Goal: Task Accomplishment & Management: Manage account settings

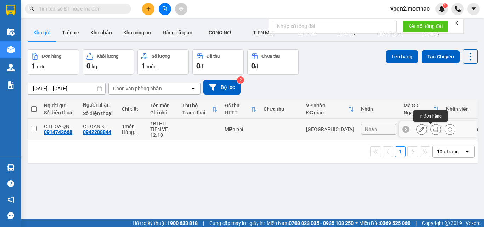
click at [434, 129] on icon at bounding box center [436, 129] width 5 height 5
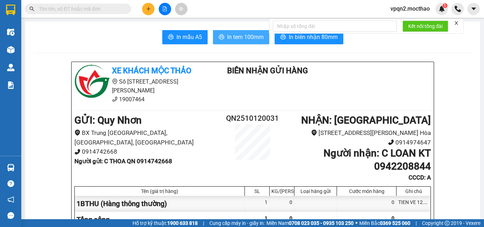
click at [228, 35] on span "In tem 100mm" at bounding box center [245, 37] width 37 height 9
click at [166, 14] on button at bounding box center [165, 9] width 12 height 12
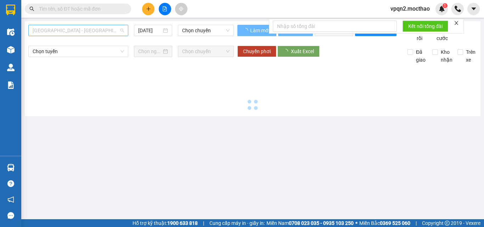
click at [55, 27] on span "[GEOGRAPHIC_DATA] - [GEOGRAPHIC_DATA]" at bounding box center [78, 30] width 91 height 11
type input "[DATE]"
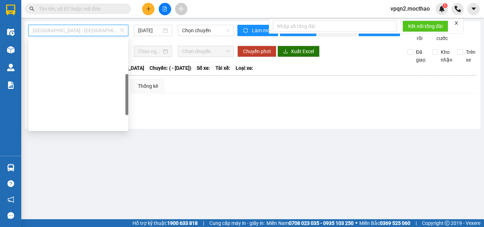
scroll to position [106, 0]
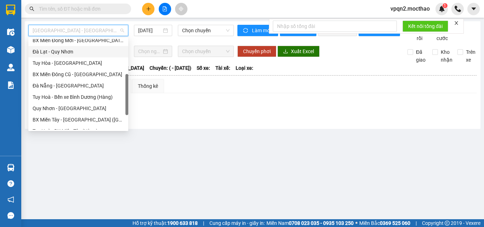
click at [62, 48] on div "Đà Lạt - Quy Nhơn" at bounding box center [78, 52] width 91 height 8
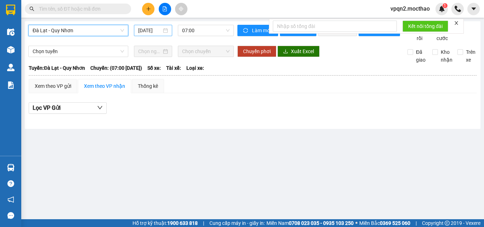
click at [156, 32] on input "[DATE]" at bounding box center [149, 31] width 23 height 8
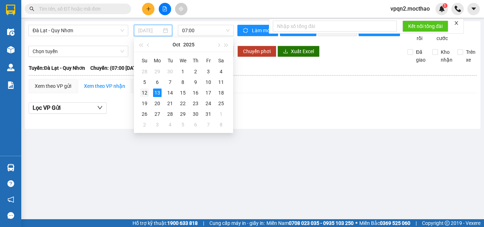
click at [148, 91] on div "12" at bounding box center [144, 93] width 9 height 9
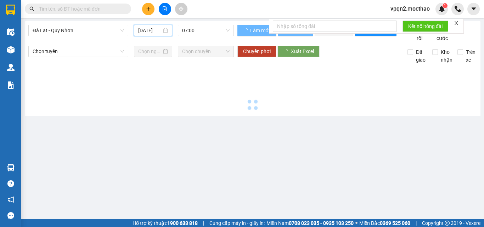
type input "[DATE]"
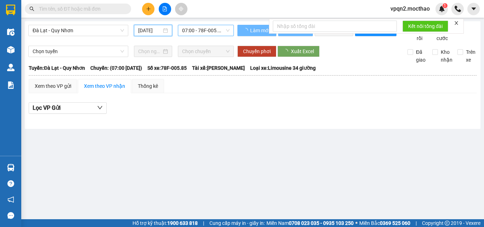
click at [190, 26] on span "07:00 - 78F-005.85" at bounding box center [206, 30] width 48 height 11
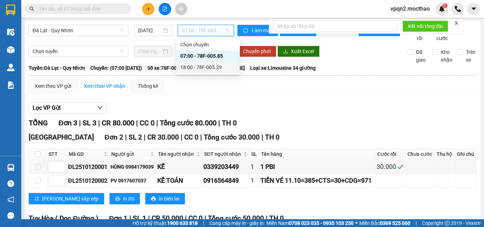
click at [193, 68] on div "18:00 - 78F-005.29" at bounding box center [208, 67] width 55 height 8
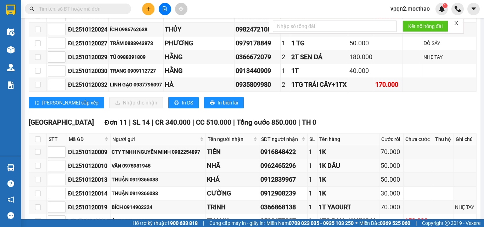
scroll to position [319, 0]
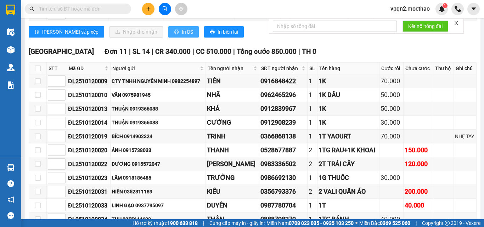
click at [182, 36] on span "In DS" at bounding box center [187, 32] width 11 height 8
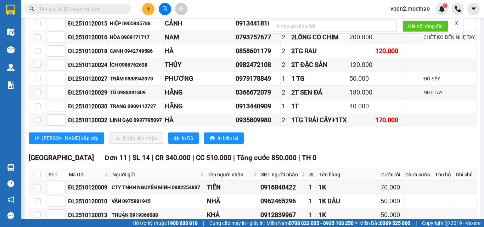
scroll to position [35, 0]
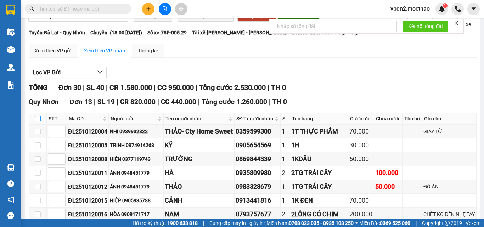
click at [38, 122] on input "checkbox" at bounding box center [38, 119] width 6 height 6
checkbox input "true"
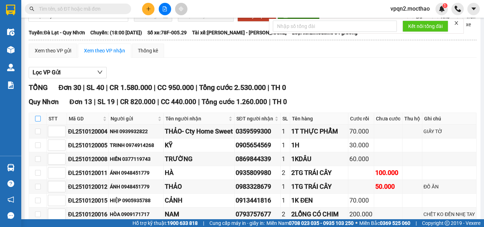
checkbox input "true"
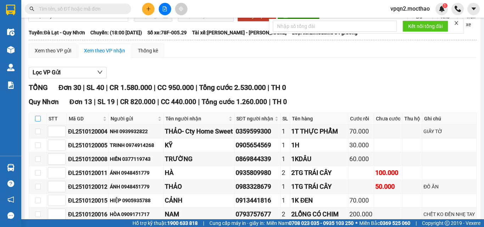
checkbox input "true"
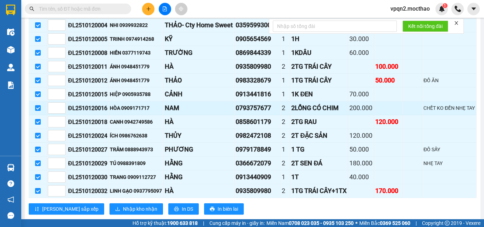
scroll to position [213, 0]
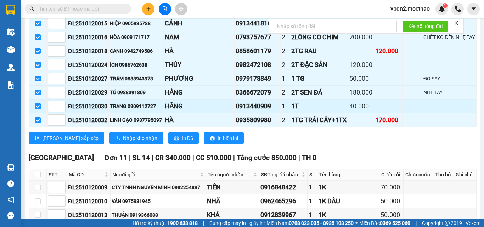
click at [39, 109] on input "checkbox" at bounding box center [38, 107] width 6 height 6
checkbox input "false"
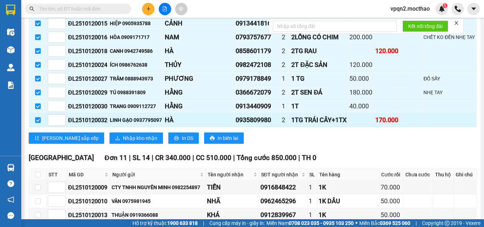
checkbox input "false"
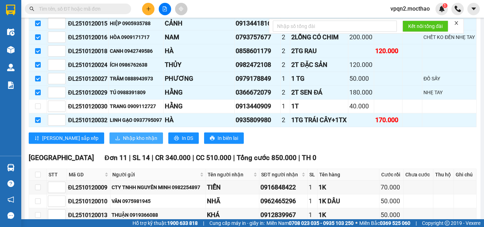
click at [123, 142] on span "Nhập kho nhận" at bounding box center [140, 138] width 34 height 8
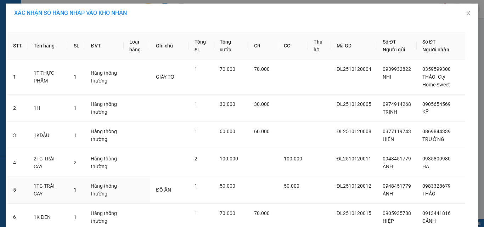
scroll to position [227, 0]
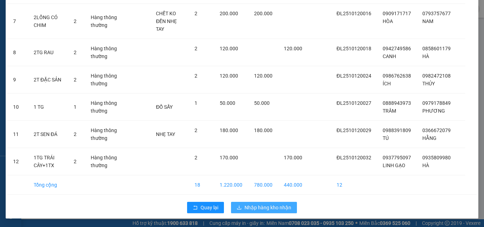
click at [270, 207] on span "Nhập hàng kho nhận" at bounding box center [268, 208] width 47 height 8
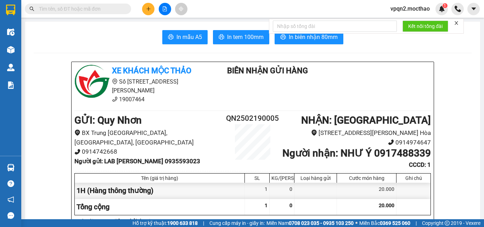
click at [149, 8] on icon "plus" at bounding box center [148, 9] width 0 height 4
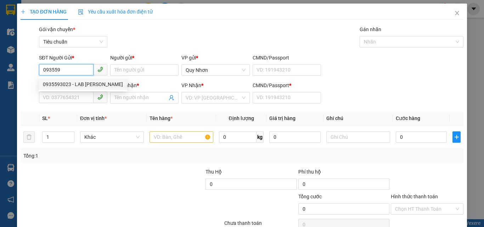
click at [63, 86] on div "0935593023 - LAB HOÀNG BẢO" at bounding box center [83, 85] width 80 height 8
type input "0935593023"
type input "LAB [PERSON_NAME]"
type input "0917488339"
type input "NHƯ Ý"
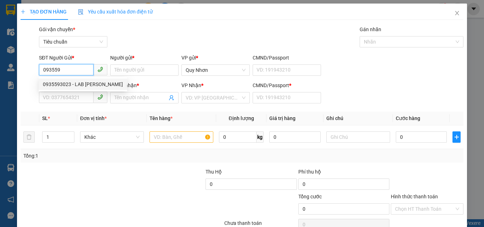
type input "A"
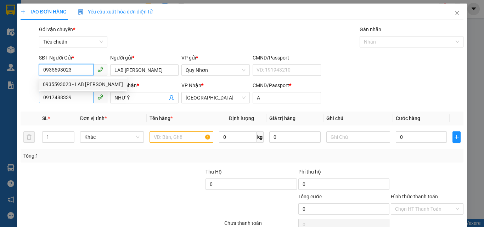
type input "20.000"
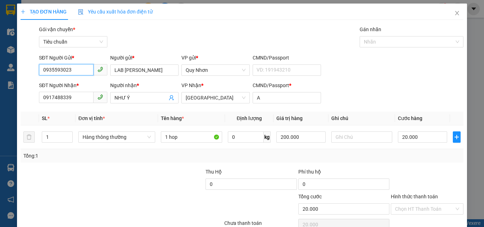
type input "0935593023"
click at [409, 173] on div at bounding box center [427, 180] width 74 height 25
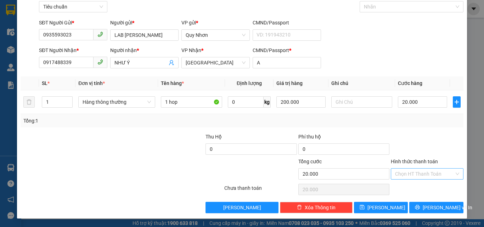
click at [407, 178] on input "Hình thức thanh toán" at bounding box center [424, 174] width 59 height 11
click at [410, 131] on div "Tại văn phòng" at bounding box center [423, 125] width 72 height 11
type input "0"
click at [421, 216] on div "TẠO ĐƠN HÀNG Yêu cầu xuất hóa đơn điện tử Transit Pickup Surcharge Ids Transit …" at bounding box center [242, 93] width 450 height 250
click at [420, 214] on div "TẠO ĐƠN HÀNG Yêu cầu xuất hóa đơn điện tử Transit Pickup Surcharge Ids Transit …" at bounding box center [242, 93] width 450 height 250
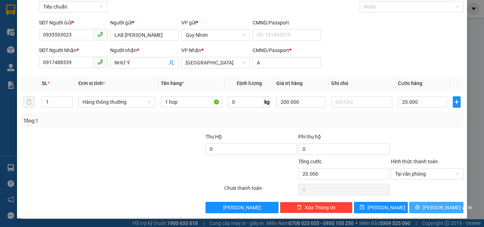
click at [420, 209] on icon "printer" at bounding box center [417, 207] width 5 height 5
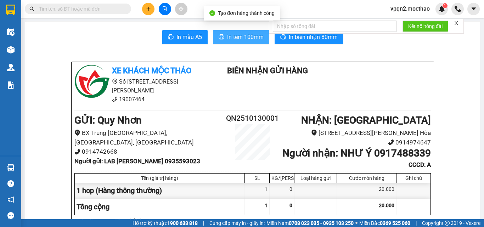
click at [237, 35] on span "In tem 100mm" at bounding box center [245, 37] width 37 height 9
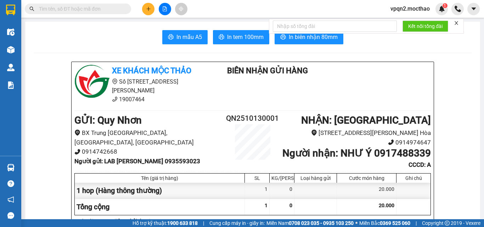
click at [148, 9] on icon "plus" at bounding box center [148, 9] width 4 height 0
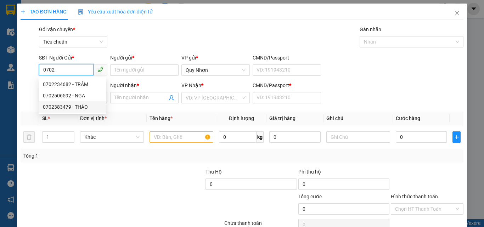
click at [66, 107] on div "0702383479 - THẢO" at bounding box center [72, 107] width 59 height 8
type input "0702383479"
type input "THẢO"
type input "0971768032"
type input "THỊNH"
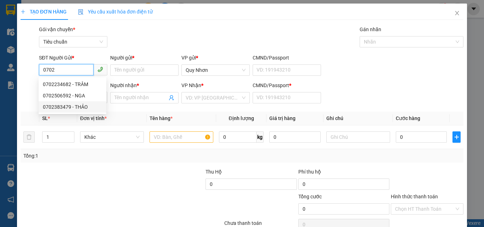
type input "A"
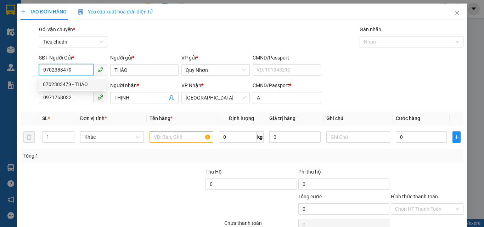
type input "120.000"
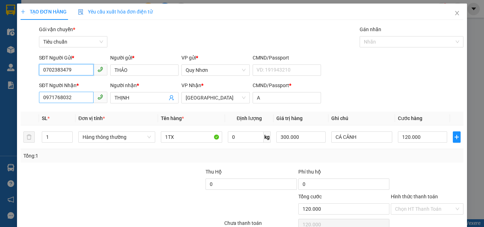
type input "0702383479"
click at [81, 97] on input "0971768032" at bounding box center [66, 97] width 55 height 11
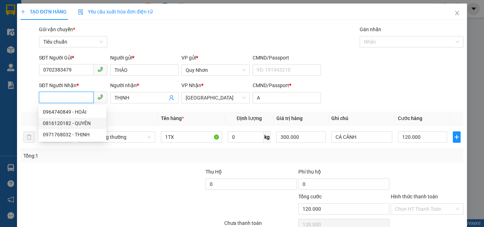
scroll to position [35, 0]
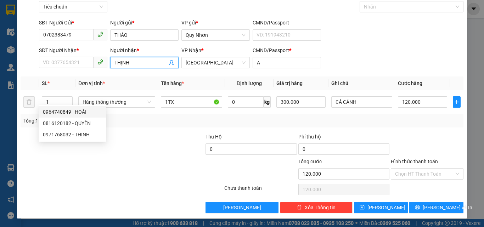
click at [133, 63] on input "THỊNH" at bounding box center [141, 63] width 53 height 8
type input "TUYÊN"
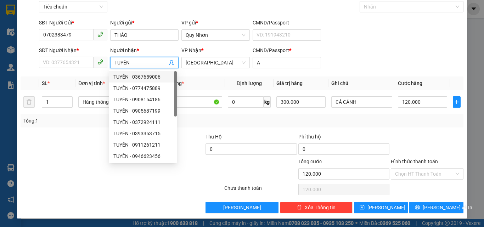
click at [137, 78] on div "TUYÊN - 0367659006" at bounding box center [142, 77] width 59 height 8
type input "0367659006"
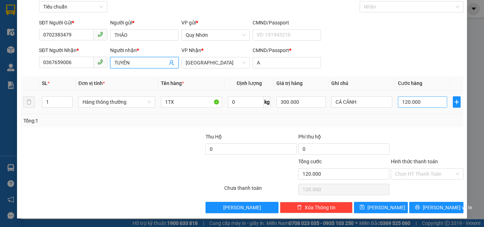
type input "TUYÊN"
click at [410, 104] on input "120.000" at bounding box center [422, 101] width 49 height 11
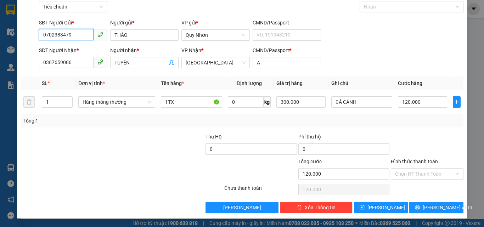
click at [61, 35] on input "0702383479" at bounding box center [66, 34] width 55 height 11
click at [63, 58] on input "0367659006" at bounding box center [66, 62] width 55 height 11
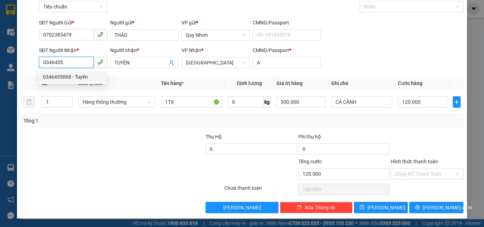
click at [67, 76] on div "0346455068 - Tuyên" at bounding box center [72, 77] width 59 height 8
type input "0346455068"
type input "Tuyên"
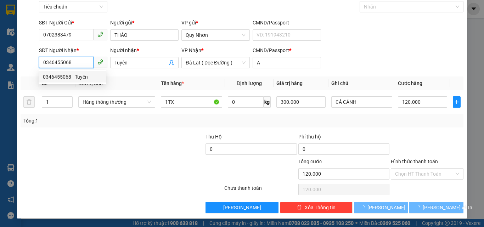
type input "80.000"
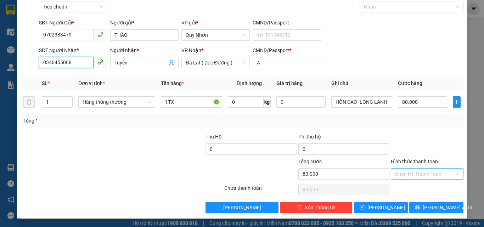
type input "0346455068"
click at [409, 175] on input "Hình thức thanh toán" at bounding box center [424, 174] width 59 height 11
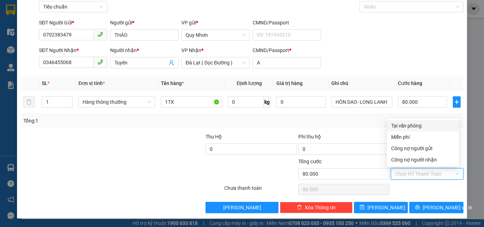
click at [414, 125] on div "Tại văn phòng" at bounding box center [423, 126] width 63 height 8
type input "0"
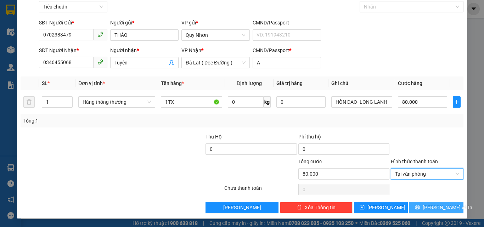
click at [419, 206] on icon "printer" at bounding box center [417, 207] width 5 height 5
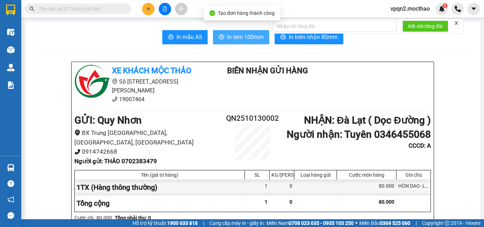
click at [247, 40] on span "In tem 100mm" at bounding box center [245, 37] width 37 height 9
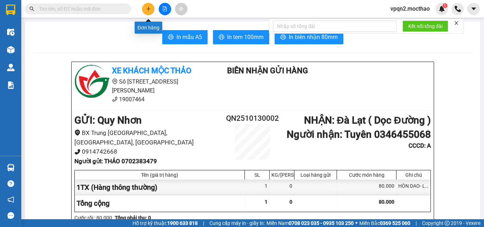
click at [147, 10] on icon "plus" at bounding box center [148, 8] width 5 height 5
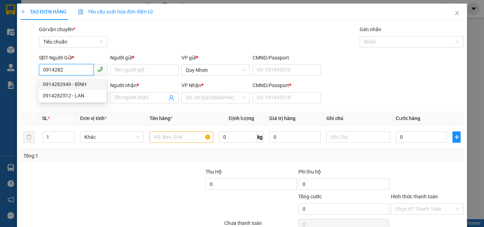
click at [66, 81] on div "0914282949 - BÌNH" at bounding box center [72, 85] width 59 height 8
type input "0914282949"
type input "BÌNH"
type input "0395790586"
type input "BÒ TƠ Ô MINH"
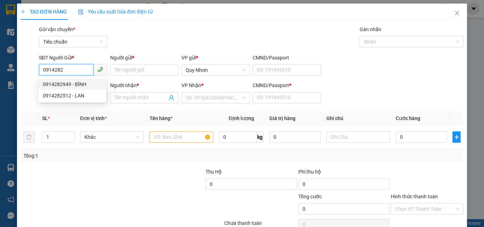
type input "A"
type input "100.000"
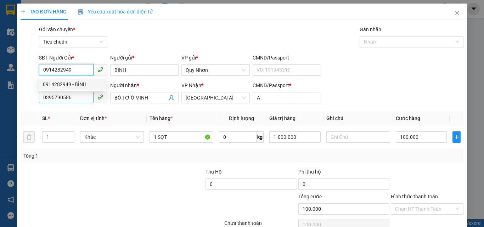
type input "0914282949"
click at [76, 95] on input "0395790586" at bounding box center [66, 97] width 55 height 11
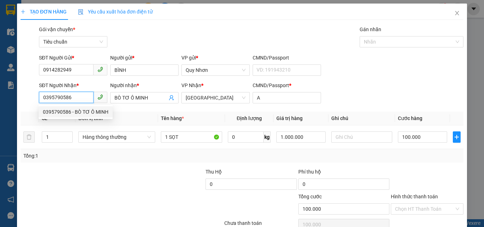
scroll to position [35, 0]
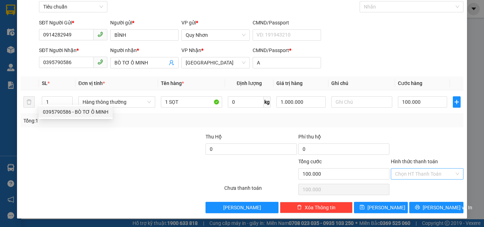
drag, startPoint x: 412, startPoint y: 176, endPoint x: 410, endPoint y: 168, distance: 7.7
click at [412, 174] on input "Hình thức thanh toán" at bounding box center [424, 174] width 59 height 11
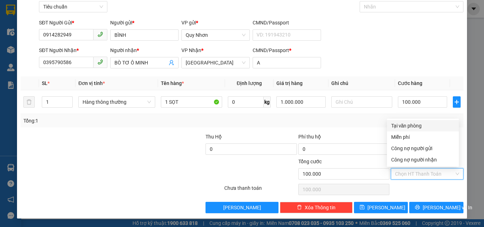
click at [411, 125] on div "Tại văn phòng" at bounding box center [423, 126] width 63 height 8
type input "0"
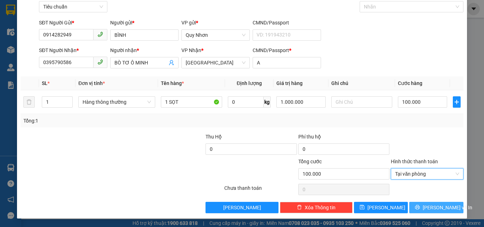
click at [417, 211] on button "[PERSON_NAME] và In" at bounding box center [437, 207] width 54 height 11
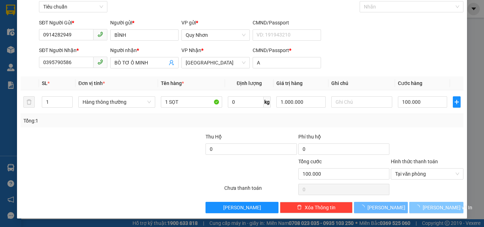
click at [417, 211] on button "[PERSON_NAME] và In" at bounding box center [437, 207] width 54 height 11
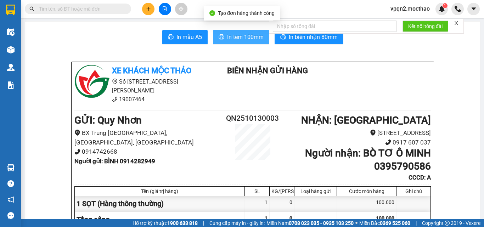
click at [237, 39] on span "In tem 100mm" at bounding box center [245, 37] width 37 height 9
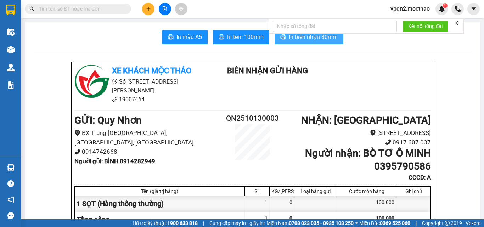
click at [290, 40] on span "In biên nhận 80mm" at bounding box center [313, 37] width 49 height 9
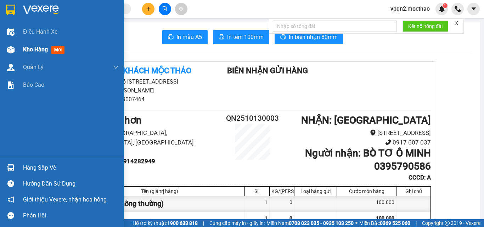
click at [27, 48] on div "Kho hàng mới" at bounding box center [71, 50] width 96 height 18
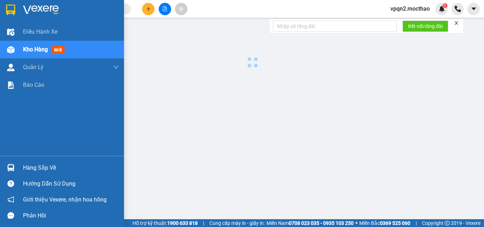
click at [27, 48] on span "Kho hàng" at bounding box center [35, 49] width 25 height 7
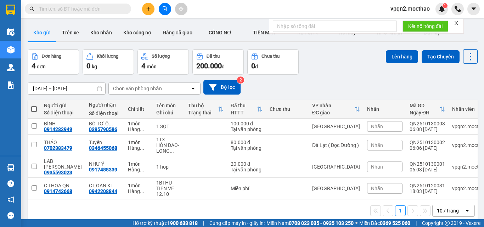
click at [37, 106] on span at bounding box center [34, 109] width 6 height 6
click at [34, 106] on input "checkbox" at bounding box center [34, 106] width 0 height 0
checkbox input "true"
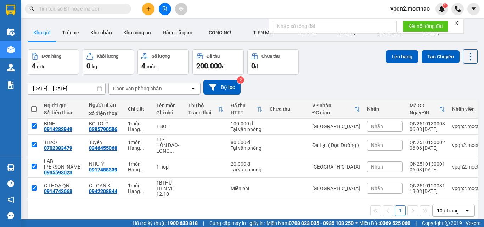
checkbox input "true"
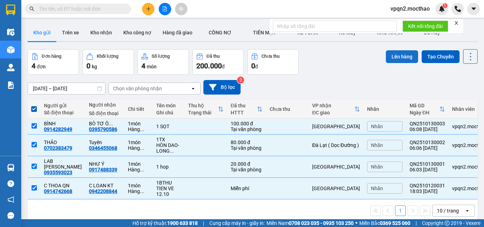
click at [402, 59] on button "Lên hàng" at bounding box center [402, 56] width 32 height 13
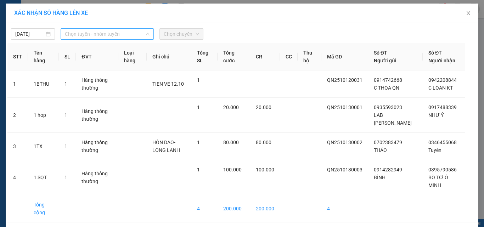
click at [80, 38] on span "Chọn tuyến - nhóm tuyến" at bounding box center [107, 34] width 85 height 11
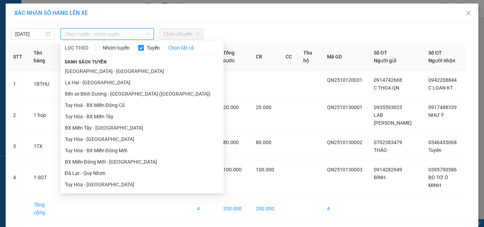
click at [109, 224] on li "Quy Nhơn - [GEOGRAPHIC_DATA]" at bounding box center [142, 229] width 163 height 11
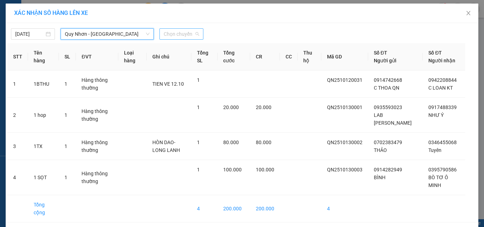
click at [188, 29] on span "Chọn chuyến" at bounding box center [181, 34] width 35 height 11
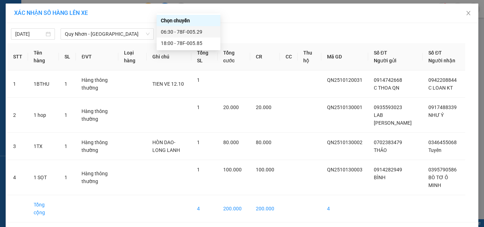
click at [177, 32] on div "06:30 - 78F-005.29" at bounding box center [188, 32] width 55 height 8
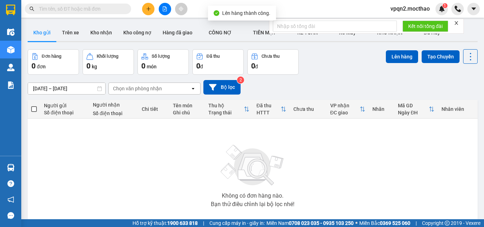
click at [158, 9] on div at bounding box center [164, 9] width 53 height 12
click at [161, 9] on button at bounding box center [165, 9] width 12 height 12
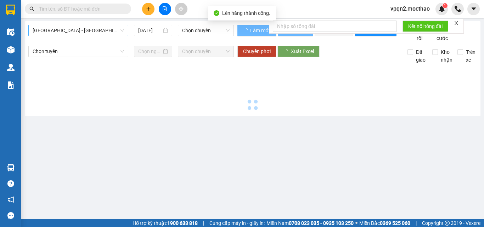
click at [100, 32] on span "[GEOGRAPHIC_DATA] - [GEOGRAPHIC_DATA]" at bounding box center [78, 30] width 91 height 11
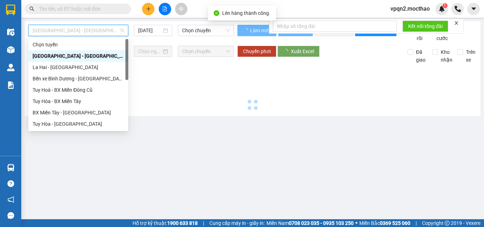
type input "[DATE]"
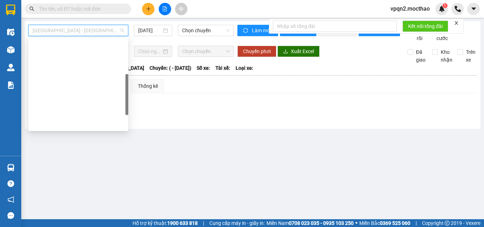
click at [65, 211] on div "Quy Nhơn - [GEOGRAPHIC_DATA]" at bounding box center [78, 215] width 91 height 8
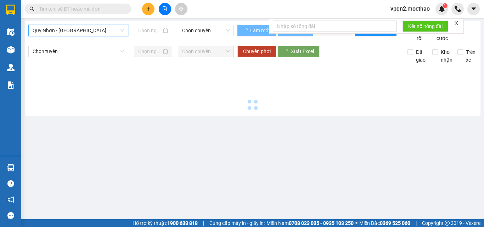
type input "[DATE]"
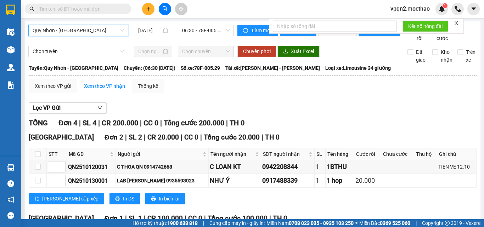
click at [458, 22] on icon "close" at bounding box center [457, 23] width 4 height 4
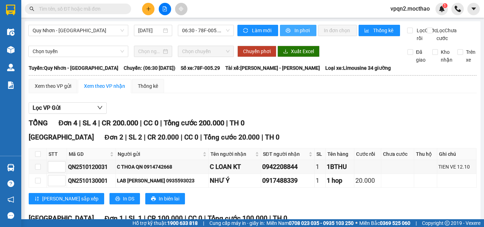
click at [298, 33] on span "In phơi" at bounding box center [303, 31] width 16 height 8
click at [377, 203] on div "Lưu sắp xếp In DS In biên lai" at bounding box center [253, 198] width 448 height 11
click at [295, 35] on button "In phơi" at bounding box center [298, 30] width 37 height 11
click at [95, 27] on span "Quy Nhơn - [GEOGRAPHIC_DATA]" at bounding box center [78, 30] width 91 height 11
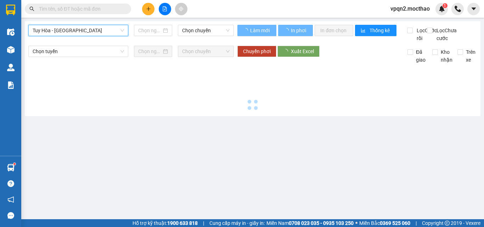
type input "[DATE]"
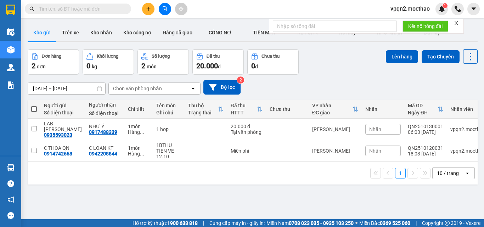
paste input "0702383479"
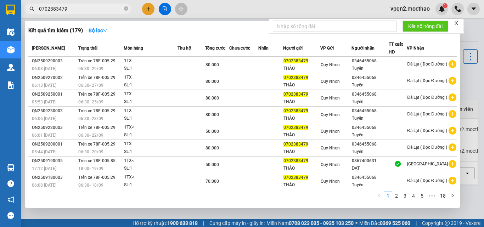
type input "0702383479"
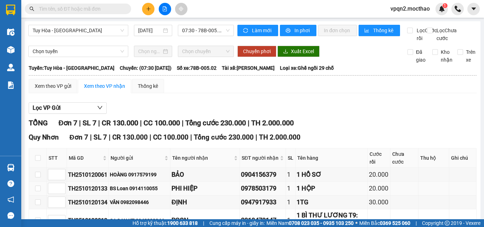
scroll to position [103, 0]
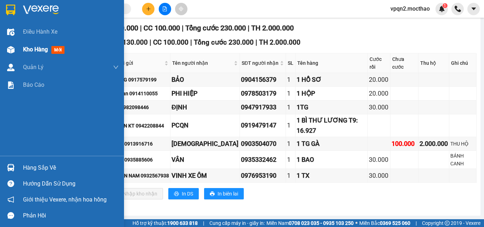
click at [24, 50] on span "Kho hàng" at bounding box center [35, 49] width 25 height 7
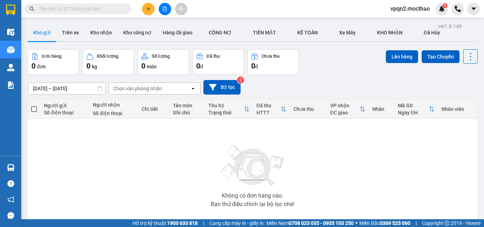
click at [150, 10] on icon "plus" at bounding box center [148, 8] width 5 height 5
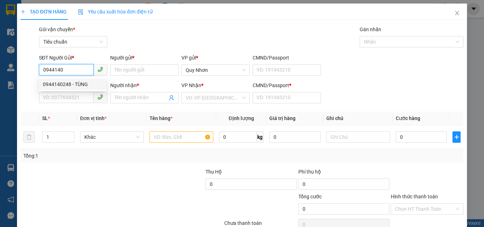
click at [77, 87] on div "0944140248 - TÙNG" at bounding box center [72, 85] width 59 height 8
type input "0944140248"
type input "TÙNG"
type input "0886647957"
type input "TÚ"
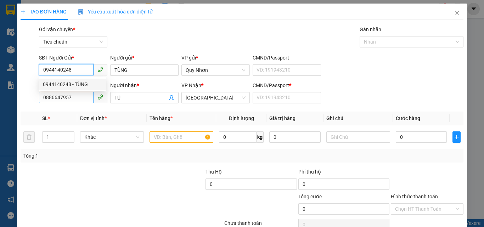
type input "0944140248"
type input "20.000"
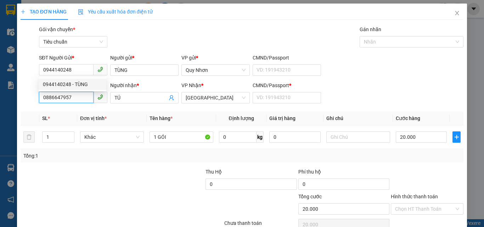
click at [79, 94] on input "0886647957" at bounding box center [66, 97] width 55 height 11
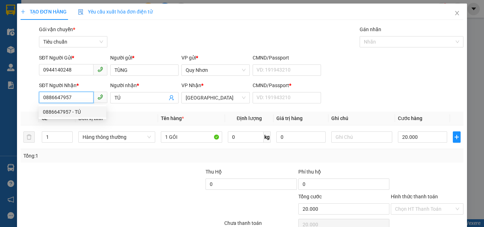
click at [82, 100] on input "0886647957" at bounding box center [66, 97] width 55 height 11
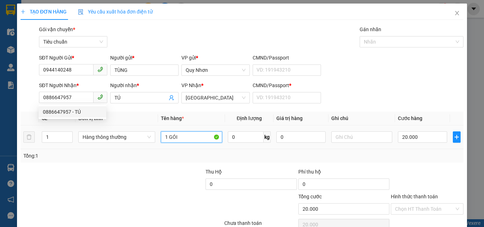
click at [182, 135] on input "1 GÓI" at bounding box center [191, 137] width 61 height 11
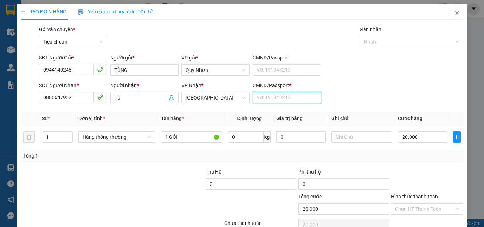
click at [268, 93] on input "CMND/Passport *" at bounding box center [287, 97] width 68 height 11
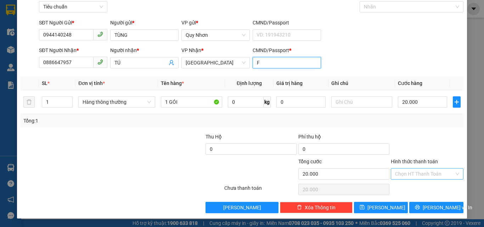
type input "F"
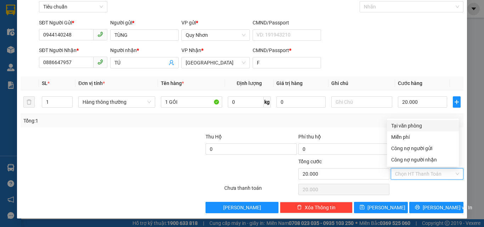
click at [420, 176] on input "Hình thức thanh toán" at bounding box center [424, 174] width 59 height 11
click at [411, 124] on div "Tại văn phòng" at bounding box center [423, 126] width 63 height 8
type input "0"
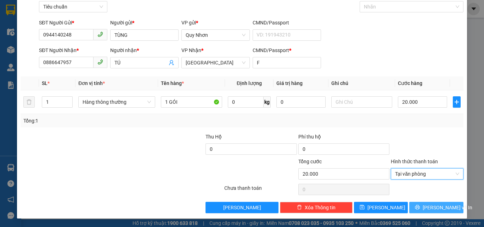
drag, startPoint x: 421, startPoint y: 206, endPoint x: 394, endPoint y: 187, distance: 33.3
click at [420, 205] on icon "printer" at bounding box center [417, 207] width 5 height 5
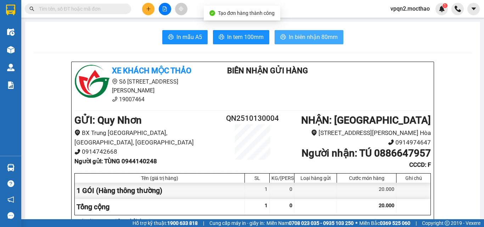
click at [311, 37] on span "In biên nhận 80mm" at bounding box center [313, 37] width 49 height 9
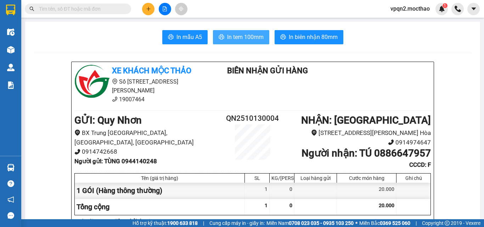
click at [252, 41] on span "In tem 100mm" at bounding box center [245, 37] width 37 height 9
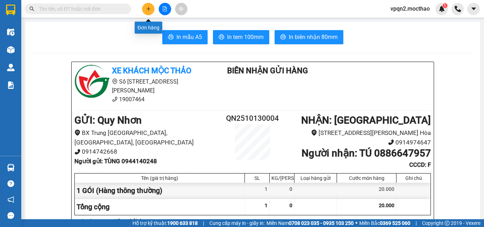
click at [146, 12] on button at bounding box center [148, 9] width 12 height 12
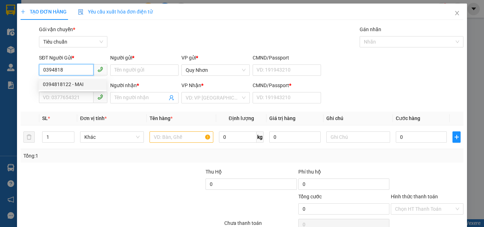
click at [64, 84] on div "0394818122 - MAI" at bounding box center [72, 85] width 59 height 8
type input "0394818122"
type input "MAI"
type input "0852607615"
type input "ÁNH"
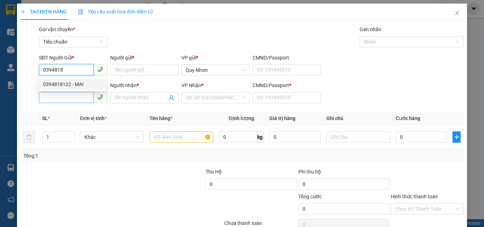
type input "H"
type input "0394818122"
type input "20.000"
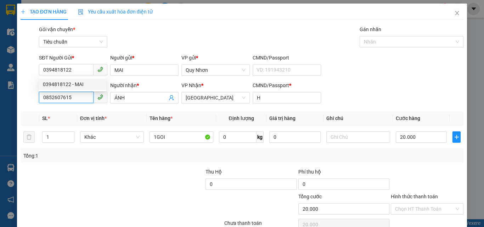
click at [66, 94] on input "0852607615" at bounding box center [66, 97] width 55 height 11
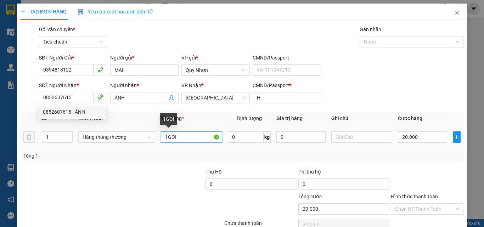
click at [181, 136] on input "1GOI" at bounding box center [191, 137] width 61 height 11
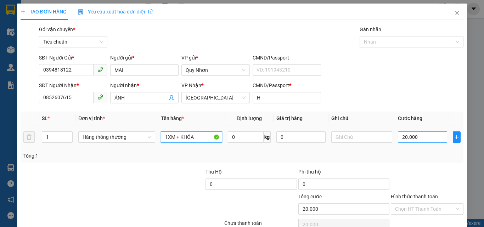
type input "1XM + KHÓA"
click at [426, 137] on input "20.000" at bounding box center [422, 137] width 49 height 11
type input "1"
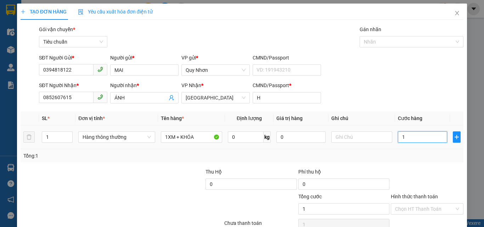
type input "15"
type input "150"
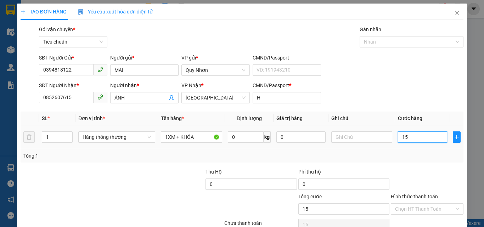
type input "150"
type input "1.500"
type input "15.000"
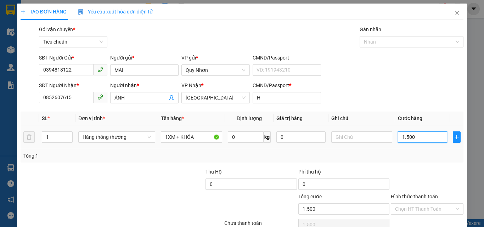
type input "15.000"
type input "150.000"
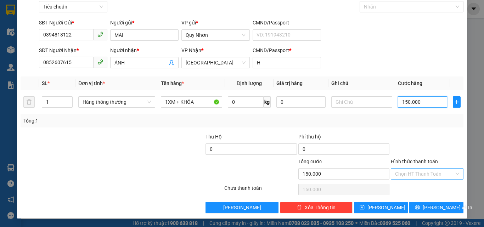
type input "150.000"
click at [405, 173] on input "Hình thức thanh toán" at bounding box center [424, 174] width 59 height 11
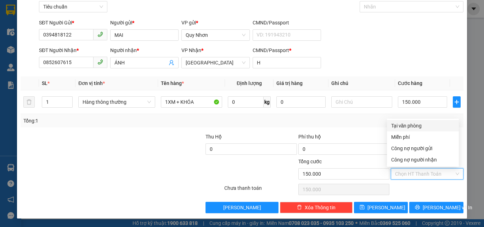
click at [404, 123] on div "Tại văn phòng" at bounding box center [423, 126] width 63 height 8
type input "0"
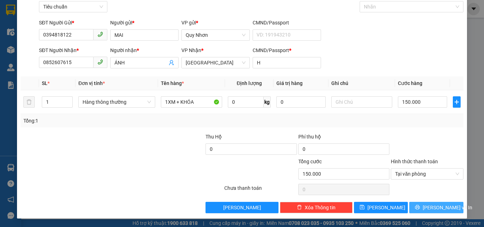
drag, startPoint x: 415, startPoint y: 210, endPoint x: 396, endPoint y: 188, distance: 28.4
click at [414, 210] on button "[PERSON_NAME] và In" at bounding box center [437, 207] width 54 height 11
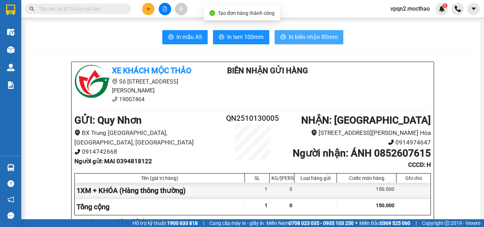
drag, startPoint x: 303, startPoint y: 42, endPoint x: 325, endPoint y: 38, distance: 22.7
click at [304, 42] on button "In biên nhận 80mm" at bounding box center [309, 37] width 69 height 14
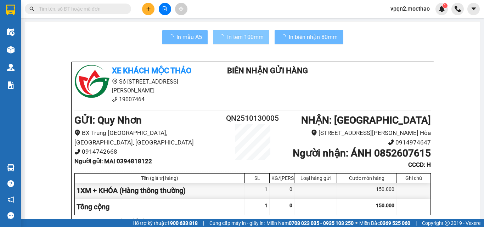
click at [239, 35] on span "In tem 100mm" at bounding box center [245, 37] width 37 height 9
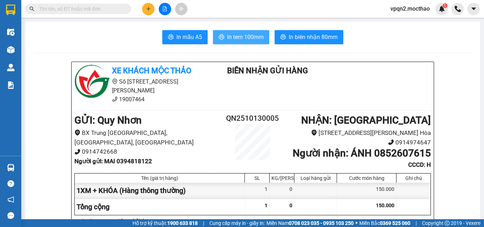
drag, startPoint x: 243, startPoint y: 43, endPoint x: 248, endPoint y: 39, distance: 5.9
click at [243, 42] on button "In tem 100mm" at bounding box center [241, 37] width 56 height 14
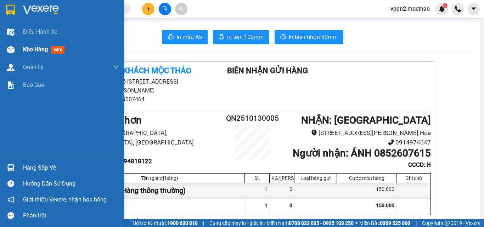
click at [15, 54] on div at bounding box center [11, 50] width 12 height 12
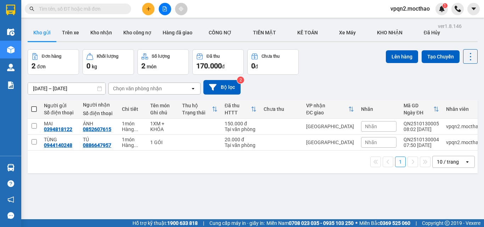
click at [151, 5] on button at bounding box center [148, 9] width 12 height 12
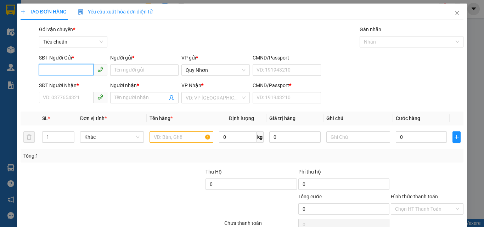
click at [54, 68] on input "SĐT Người Gửi *" at bounding box center [66, 69] width 55 height 11
click at [66, 83] on div "0374090726 - NGỌC" at bounding box center [72, 85] width 59 height 8
type input "0374090726"
type input "NGỌC"
type input "0978731152"
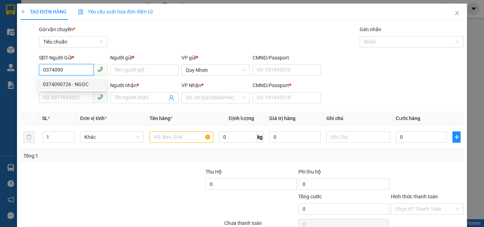
type input "TRUNG"
type input "a"
type input "20.000"
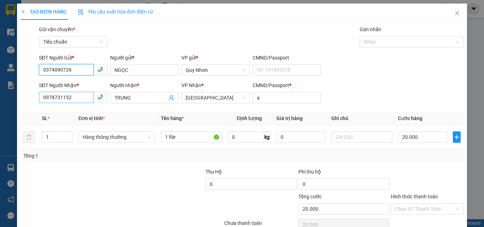
type input "0374090726"
click at [67, 100] on input "0978731152" at bounding box center [66, 97] width 55 height 11
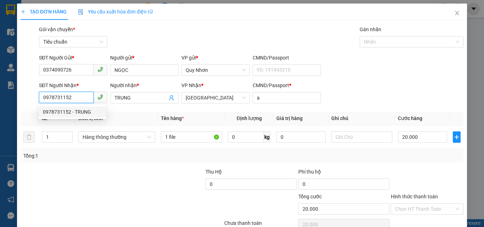
click at [77, 98] on input "0978731152" at bounding box center [66, 97] width 55 height 11
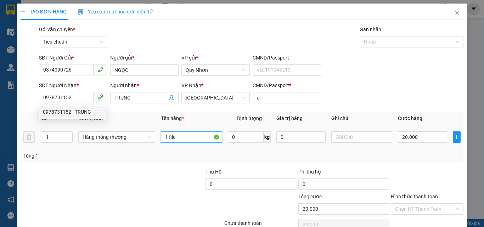
click at [181, 138] on input "1 file" at bounding box center [191, 137] width 61 height 11
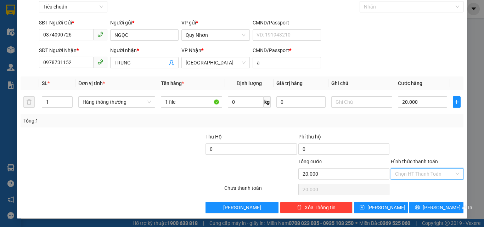
click at [423, 174] on input "Hình thức thanh toán" at bounding box center [424, 174] width 59 height 11
click at [415, 128] on div "Tại văn phòng" at bounding box center [423, 126] width 63 height 8
type input "0"
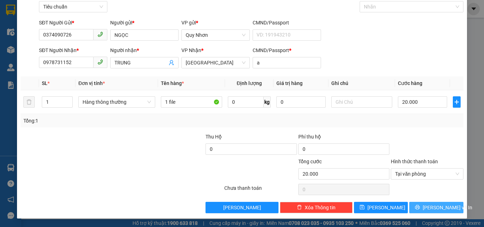
click at [420, 203] on button "[PERSON_NAME] và In" at bounding box center [437, 207] width 54 height 11
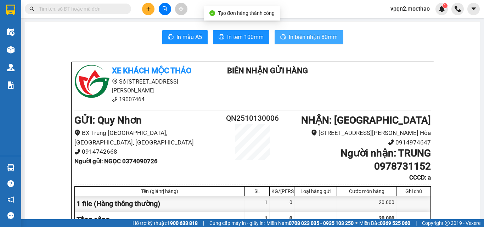
click at [281, 38] on icon "printer" at bounding box center [283, 36] width 5 height 5
click at [313, 34] on span "In biên nhận 80mm" at bounding box center [313, 37] width 49 height 9
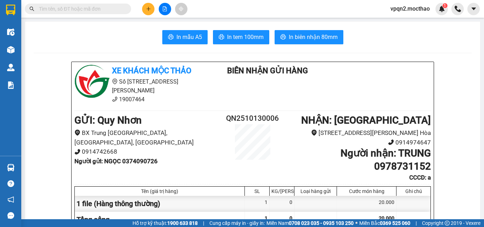
click at [270, 32] on div "In mẫu A5 In tem 100mm In biên nhận 80mm" at bounding box center [253, 37] width 438 height 14
click at [260, 33] on span "In tem 100mm" at bounding box center [245, 37] width 37 height 9
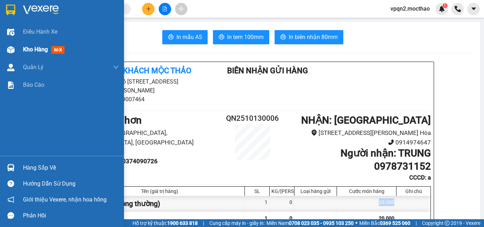
click at [8, 51] on img at bounding box center [10, 49] width 7 height 7
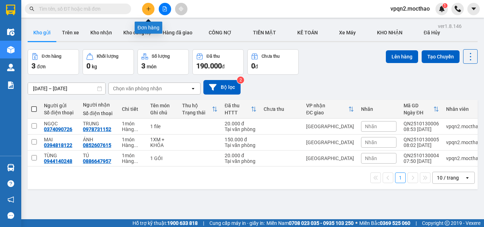
click at [149, 11] on button at bounding box center [148, 9] width 12 height 12
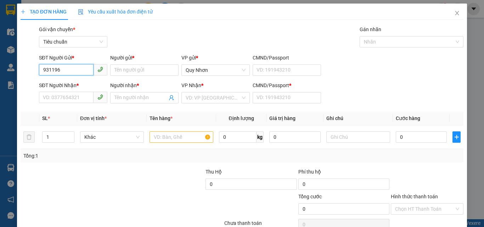
click at [42, 71] on input "931196" at bounding box center [66, 69] width 55 height 11
click at [57, 83] on div "0931196195 - THÀNH" at bounding box center [72, 85] width 59 height 8
type input "0931196195"
type input "THÀNH"
type input "0948884646"
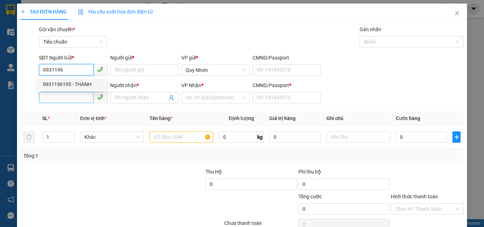
type input "THẢO"
type input "a"
type input "20.000"
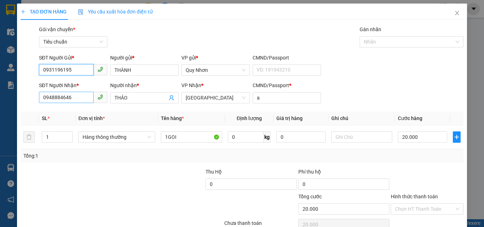
type input "0931196195"
click at [65, 98] on input "0948884646" at bounding box center [66, 97] width 55 height 11
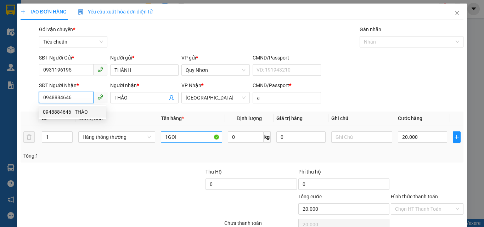
scroll to position [35, 0]
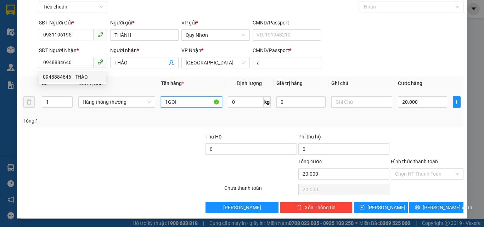
click at [189, 104] on input "1GOI" at bounding box center [191, 101] width 61 height 11
type input "1T"
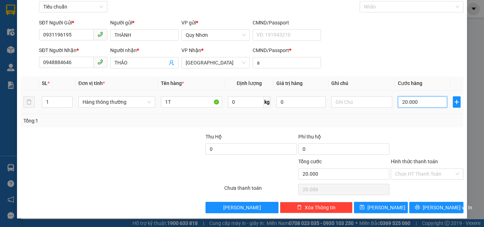
type input "3"
type input "30"
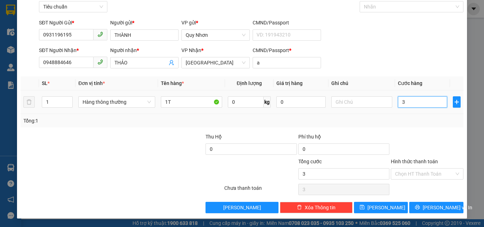
type input "30"
type input "300"
type input "3.000"
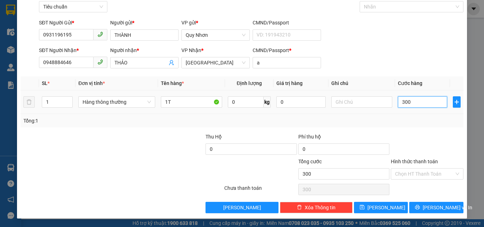
type input "3.000"
type input "30.000"
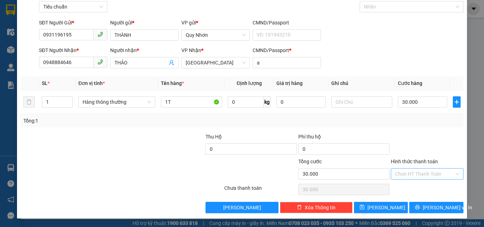
click at [401, 170] on input "Hình thức thanh toán" at bounding box center [424, 174] width 59 height 11
click at [407, 125] on div "Tại văn phòng" at bounding box center [423, 126] width 63 height 8
type input "0"
click at [410, 205] on button "[PERSON_NAME] và In" at bounding box center [437, 207] width 54 height 11
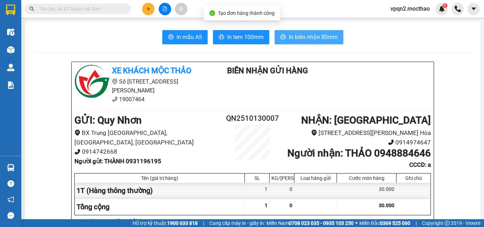
click at [304, 37] on span "In biên nhận 80mm" at bounding box center [313, 37] width 49 height 9
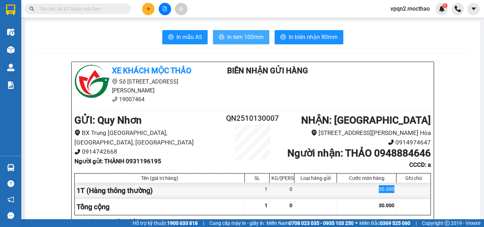
click at [246, 41] on span "In tem 100mm" at bounding box center [245, 37] width 37 height 9
click at [143, 10] on button at bounding box center [148, 9] width 12 height 12
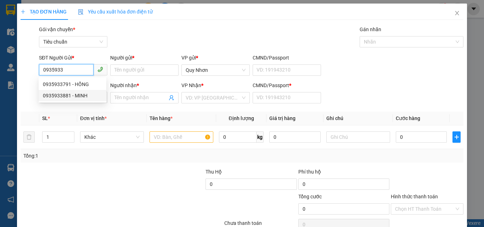
click at [74, 95] on div "0935933881 - MINH" at bounding box center [72, 96] width 59 height 8
type input "0935933881"
type input "MINH"
type input "0935350161"
type input "KHẢI"
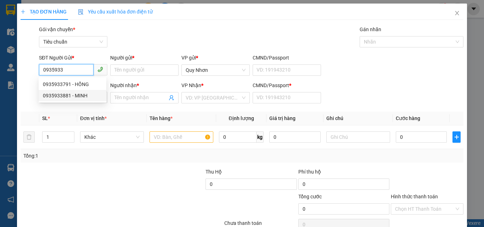
type input "M"
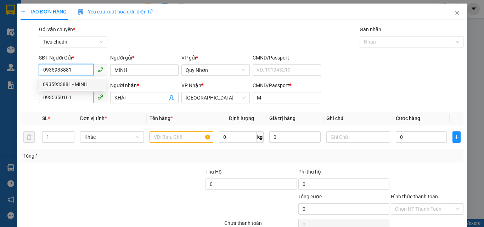
type input "30.000"
type input "0935933881"
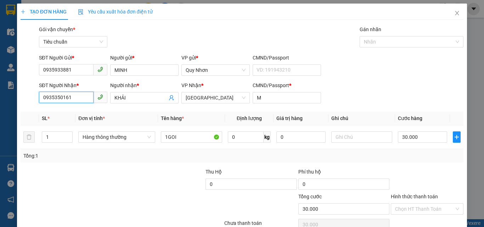
click at [77, 101] on input "0935350161" at bounding box center [66, 97] width 55 height 11
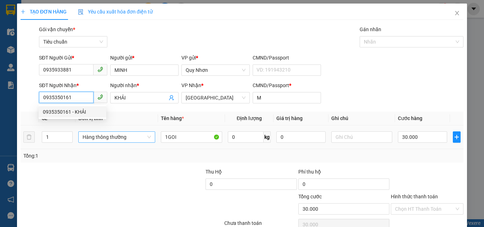
scroll to position [35, 0]
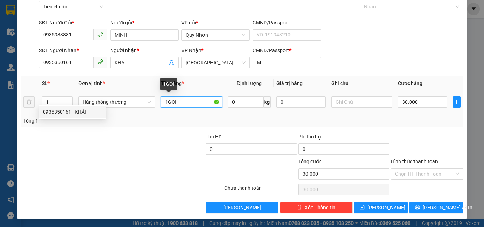
click at [201, 104] on input "1GOI" at bounding box center [191, 101] width 61 height 11
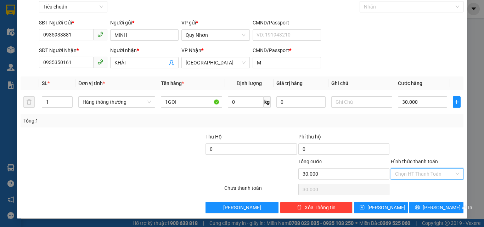
click at [403, 172] on input "Hình thức thanh toán" at bounding box center [424, 174] width 59 height 11
click at [420, 124] on div "Tại văn phòng" at bounding box center [423, 126] width 63 height 8
type input "0"
click at [425, 207] on button "[PERSON_NAME] và In" at bounding box center [437, 207] width 54 height 11
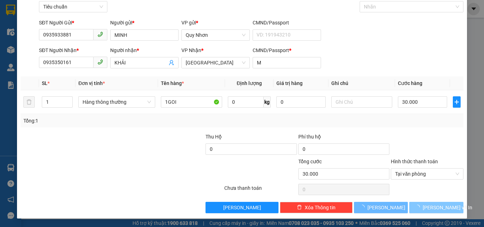
drag, startPoint x: 425, startPoint y: 207, endPoint x: 400, endPoint y: 166, distance: 47.6
click at [425, 206] on button "[PERSON_NAME] và In" at bounding box center [437, 207] width 54 height 11
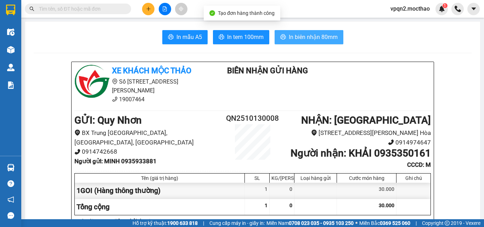
click at [295, 30] on button "In biên nhận 80mm" at bounding box center [309, 37] width 69 height 14
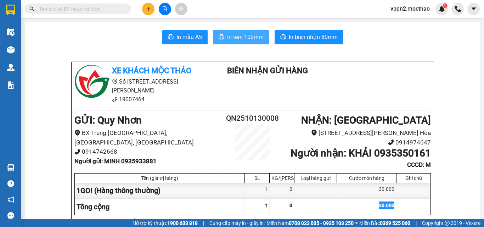
click at [248, 37] on span "In tem 100mm" at bounding box center [245, 37] width 37 height 9
click at [150, 10] on icon "plus" at bounding box center [148, 8] width 5 height 5
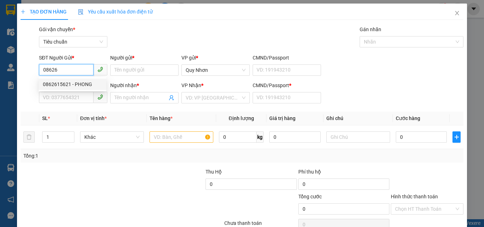
click at [79, 88] on div "0862615621 - PHONG" at bounding box center [72, 85] width 59 height 8
type input "0862615621"
type input "PHONG"
type input "0939037658"
type input "CTY VIỆT PHÁT"
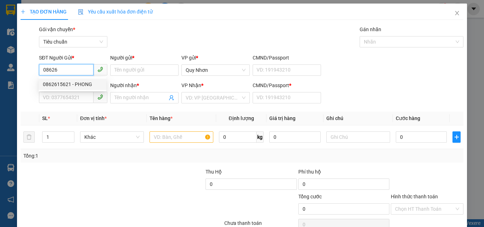
type input "A"
type input "20.000"
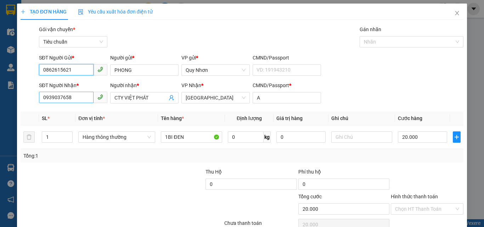
type input "0862615621"
click at [81, 94] on input "0939037658" at bounding box center [66, 97] width 55 height 11
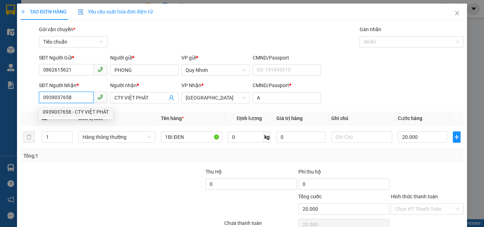
click at [94, 114] on div "0939037658 - CTY VIỆT PHÁT" at bounding box center [76, 112] width 66 height 8
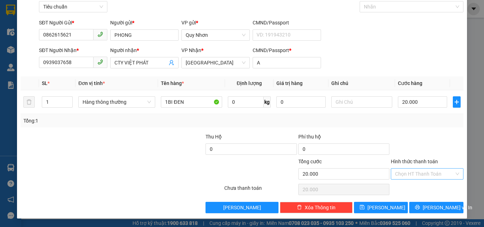
drag, startPoint x: 424, startPoint y: 176, endPoint x: 424, endPoint y: 171, distance: 5.0
click at [424, 175] on input "Hình thức thanh toán" at bounding box center [424, 174] width 59 height 11
click at [426, 128] on div "Tại văn phòng" at bounding box center [423, 126] width 63 height 8
type input "0"
click at [421, 203] on button "[PERSON_NAME] và In" at bounding box center [437, 207] width 54 height 11
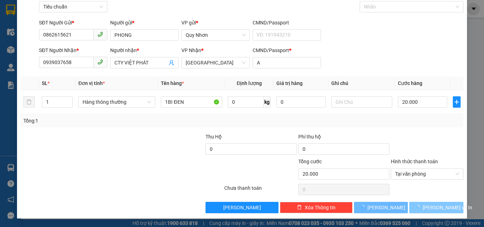
click at [420, 203] on button "[PERSON_NAME] và In" at bounding box center [437, 207] width 54 height 11
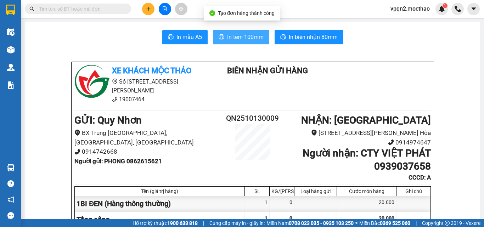
click at [251, 39] on span "In tem 100mm" at bounding box center [245, 37] width 37 height 9
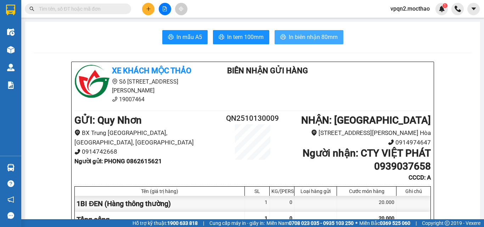
click at [296, 42] on button "In biên nhận 80mm" at bounding box center [309, 37] width 69 height 14
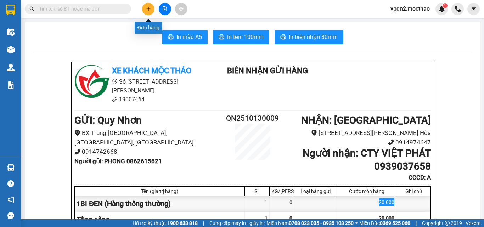
click at [150, 8] on icon "plus" at bounding box center [148, 8] width 5 height 5
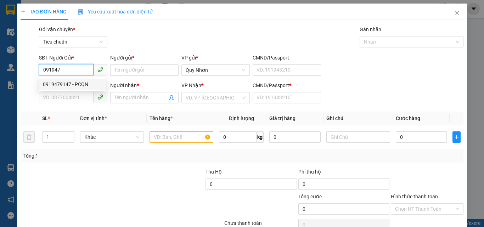
click at [58, 83] on div "0919479147 - PCQN" at bounding box center [72, 85] width 59 height 8
type input "0919479147"
type input "PCQN"
type input "0914974647"
type input "PCTH"
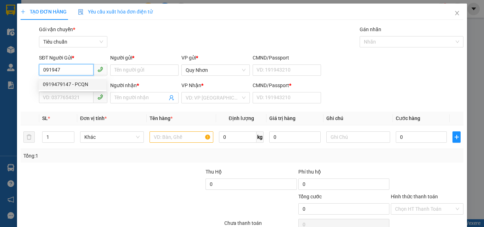
type input "A"
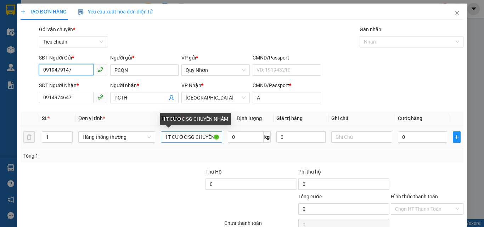
type input "0919479147"
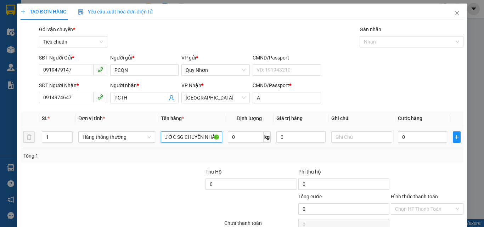
scroll to position [0, 12]
drag, startPoint x: 164, startPoint y: 138, endPoint x: 219, endPoint y: 143, distance: 55.5
click at [219, 143] on div "1T CƯỚC SG CHUYỂN NHẦM" at bounding box center [191, 137] width 61 height 14
type input "2 TRIỆU CHUYỂN XE"
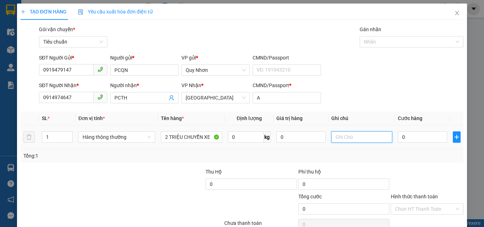
click at [362, 136] on input "text" at bounding box center [362, 137] width 61 height 11
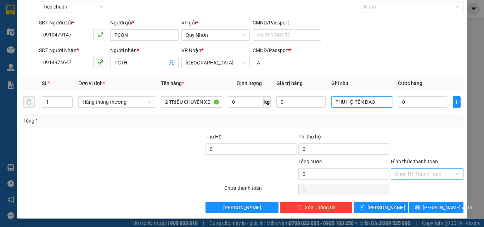
type input "THU HỘ TÊN ĐẠO"
click at [399, 170] on input "Hình thức thanh toán" at bounding box center [424, 174] width 59 height 11
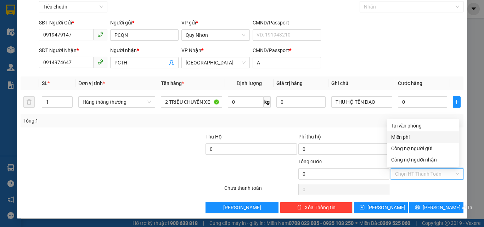
click at [403, 138] on div "Miễn phí" at bounding box center [423, 137] width 63 height 8
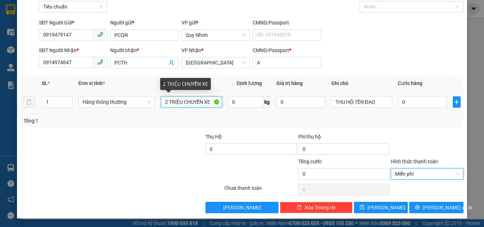
click at [181, 104] on input "2 TRIỆU CHUYỂN XE" at bounding box center [191, 101] width 61 height 11
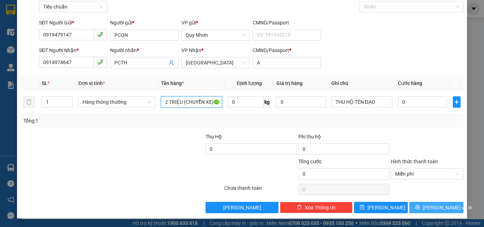
type input "2 TRIỆU (CHUYỂN XE)"
click at [412, 208] on button "[PERSON_NAME] và In" at bounding box center [437, 207] width 54 height 11
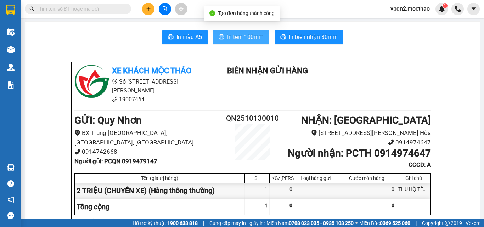
click at [244, 36] on span "In tem 100mm" at bounding box center [245, 37] width 37 height 9
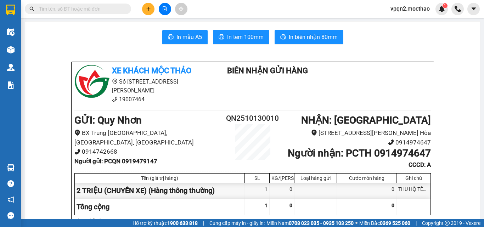
click at [147, 12] on button at bounding box center [148, 9] width 12 height 12
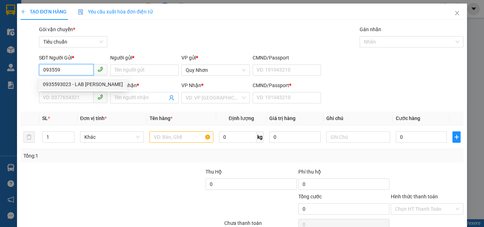
click at [77, 84] on div "0935593023 - LAB [PERSON_NAME]" at bounding box center [83, 85] width 80 height 8
type input "0935593023"
type input "LAB [PERSON_NAME]"
type input "0917488339"
type input "NHƯ Ý"
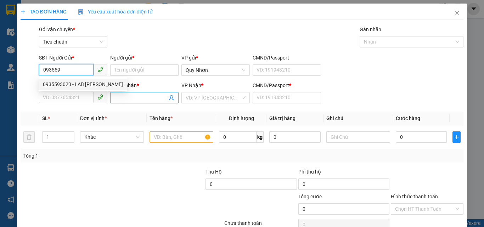
type input "A"
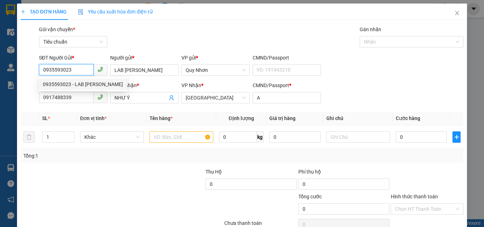
type input "20.000"
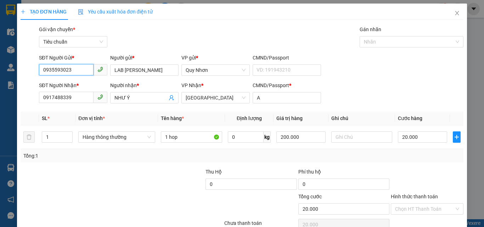
scroll to position [35, 0]
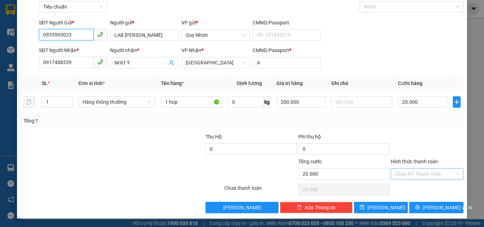
type input "0935593023"
click at [427, 172] on input "Hình thức thanh toán" at bounding box center [424, 174] width 59 height 11
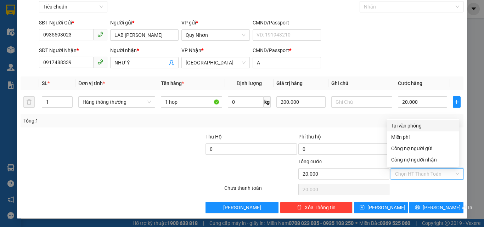
click at [420, 127] on div "Tại văn phòng" at bounding box center [423, 126] width 63 height 8
type input "0"
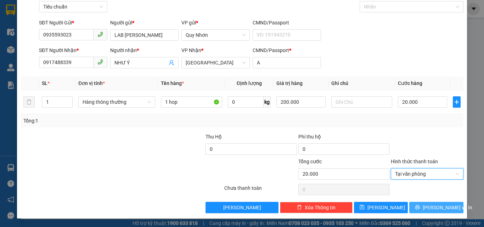
click at [425, 206] on button "[PERSON_NAME] và In" at bounding box center [437, 207] width 54 height 11
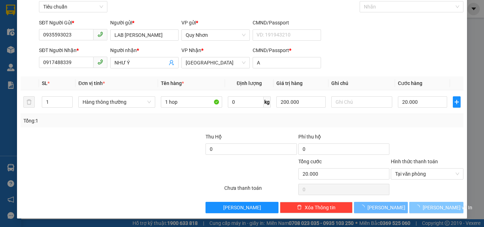
drag, startPoint x: 425, startPoint y: 206, endPoint x: 416, endPoint y: 194, distance: 14.7
click at [423, 204] on button "[PERSON_NAME] và In" at bounding box center [437, 207] width 54 height 11
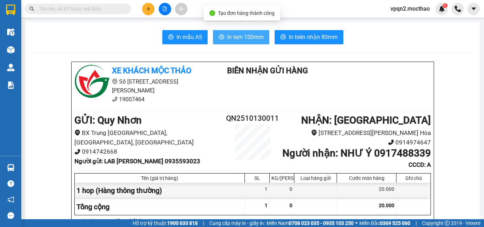
click at [261, 39] on button "In tem 100mm" at bounding box center [241, 37] width 56 height 14
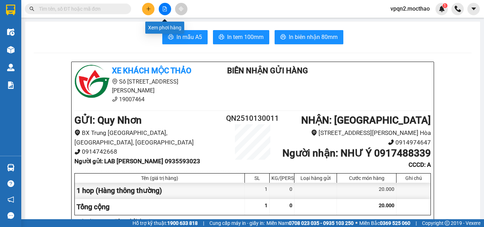
click at [162, 12] on button at bounding box center [165, 9] width 12 height 12
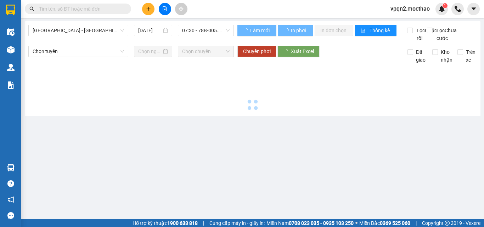
click at [95, 32] on span "[GEOGRAPHIC_DATA] - [GEOGRAPHIC_DATA]" at bounding box center [78, 30] width 91 height 11
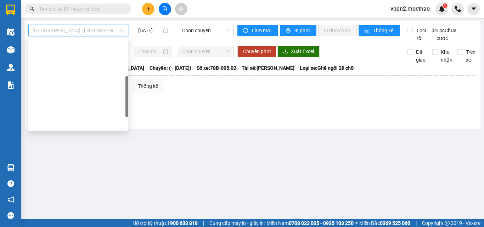
scroll to position [142, 0]
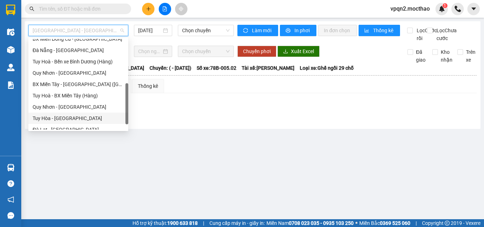
click at [64, 120] on div "Tuy Hòa - [GEOGRAPHIC_DATA]" at bounding box center [78, 119] width 91 height 8
type input "[DATE]"
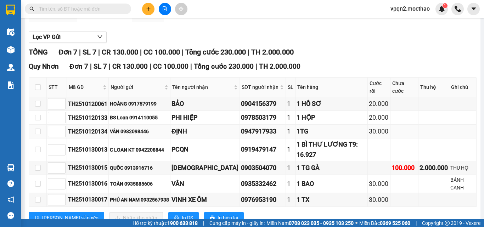
scroll to position [103, 0]
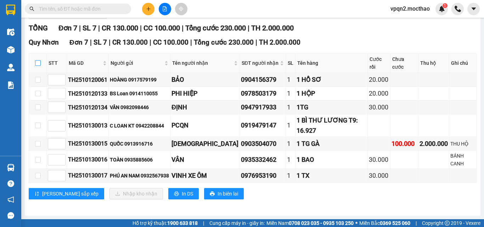
click at [38, 64] on input "checkbox" at bounding box center [38, 63] width 6 height 6
checkbox input "true"
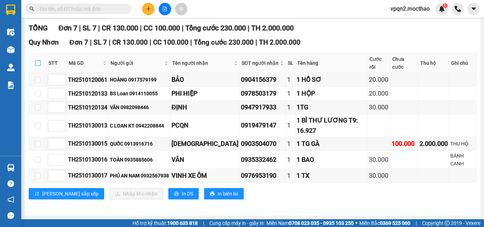
checkbox input "true"
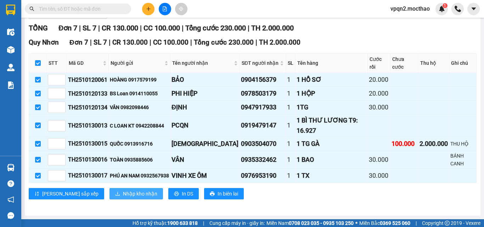
click at [123, 193] on span "Nhập kho nhận" at bounding box center [140, 194] width 34 height 8
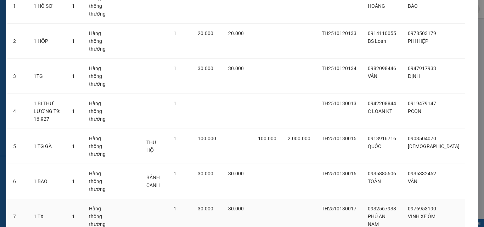
scroll to position [83, 0]
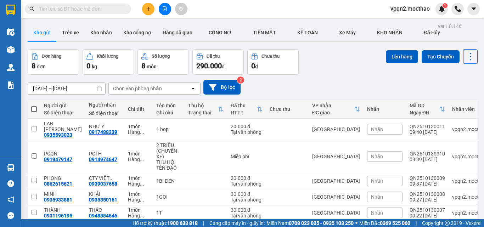
click at [161, 14] on button at bounding box center [165, 9] width 12 height 12
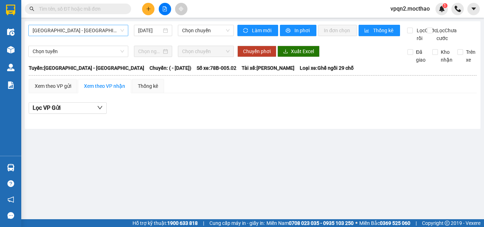
click at [95, 34] on span "[GEOGRAPHIC_DATA] - [GEOGRAPHIC_DATA]" at bounding box center [78, 30] width 91 height 11
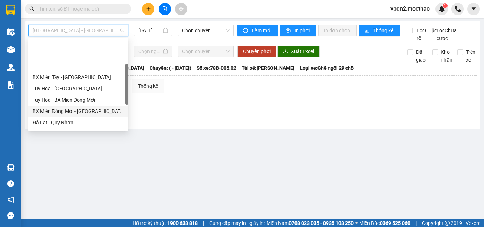
scroll to position [71, 0]
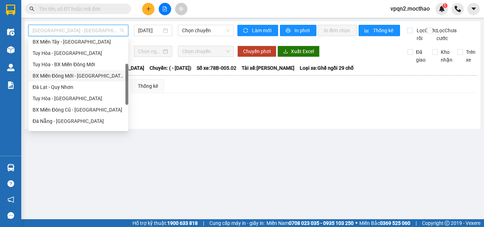
click at [87, 109] on div "BX Miền Đông Cũ - [GEOGRAPHIC_DATA]" at bounding box center [78, 110] width 91 height 8
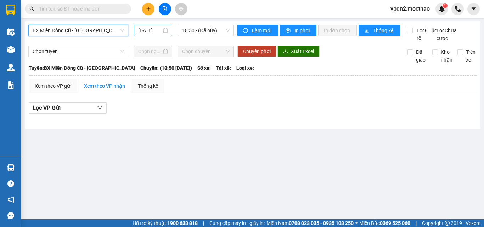
click at [156, 30] on input "[DATE]" at bounding box center [149, 31] width 23 height 8
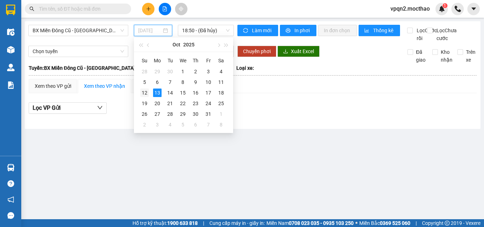
click at [146, 94] on div "12" at bounding box center [144, 93] width 9 height 9
type input "[DATE]"
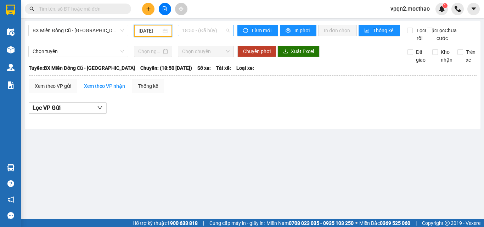
click at [191, 34] on span "18:50 - (Đã hủy)" at bounding box center [206, 30] width 48 height 11
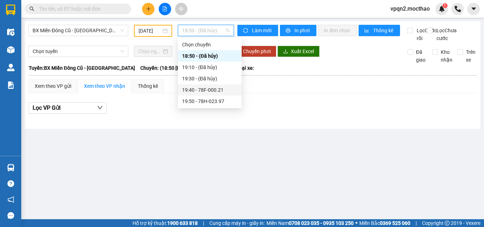
click at [207, 88] on div "19:40 - 78F-000.21" at bounding box center [209, 90] width 55 height 8
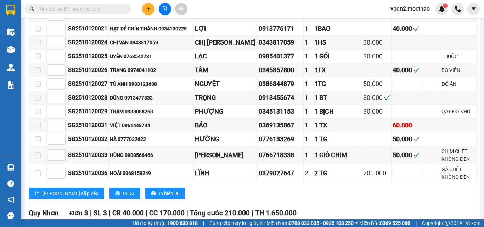
scroll to position [567, 0]
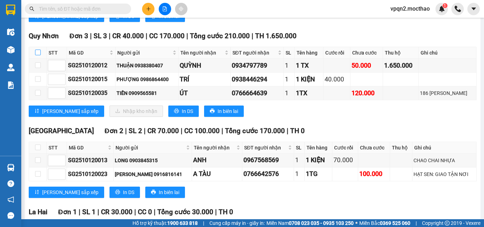
click at [38, 55] on input "checkbox" at bounding box center [38, 53] width 6 height 6
checkbox input "true"
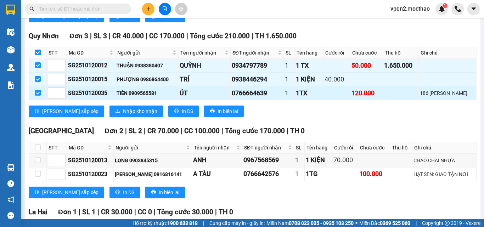
click at [40, 96] on input "checkbox" at bounding box center [38, 93] width 6 height 6
checkbox input "false"
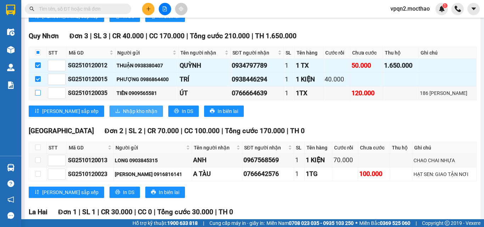
checkbox input "false"
click at [123, 115] on span "Nhập kho nhận" at bounding box center [140, 111] width 34 height 8
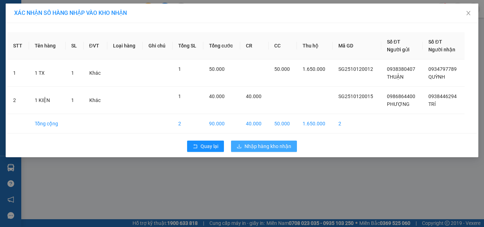
click at [257, 144] on span "Nhập hàng kho nhận" at bounding box center [268, 147] width 47 height 8
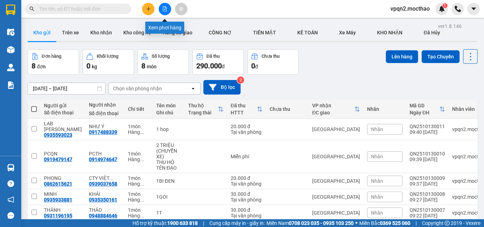
click at [165, 12] on button at bounding box center [165, 9] width 12 height 12
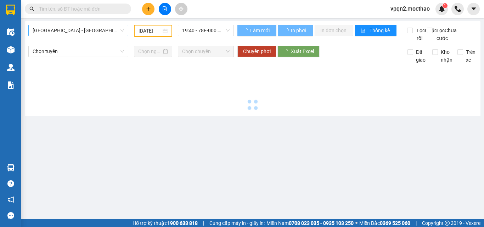
type input "[DATE]"
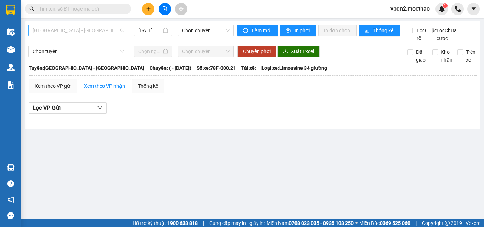
click at [80, 33] on span "[GEOGRAPHIC_DATA] - [GEOGRAPHIC_DATA]" at bounding box center [78, 30] width 91 height 11
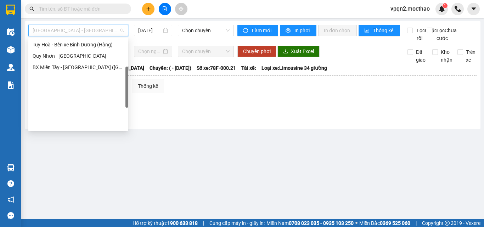
scroll to position [52, 0]
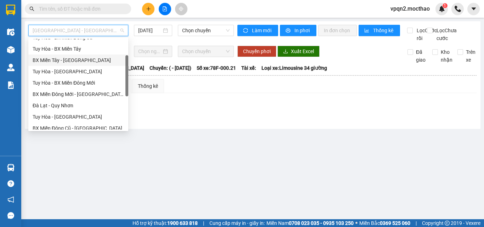
click at [68, 60] on div "BX Miền Tây - [GEOGRAPHIC_DATA]" at bounding box center [78, 60] width 91 height 8
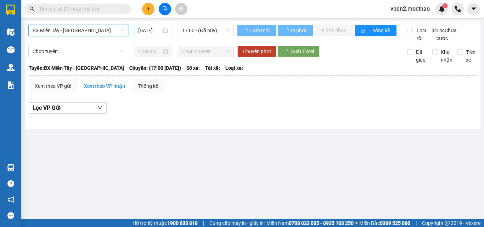
click at [142, 30] on input "[DATE]" at bounding box center [149, 31] width 23 height 8
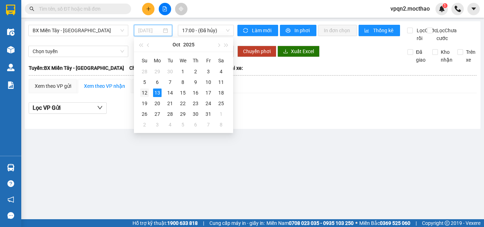
click at [144, 91] on div "12" at bounding box center [144, 93] width 9 height 9
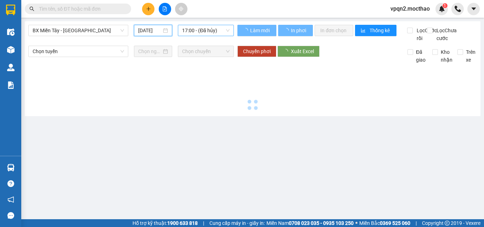
type input "[DATE]"
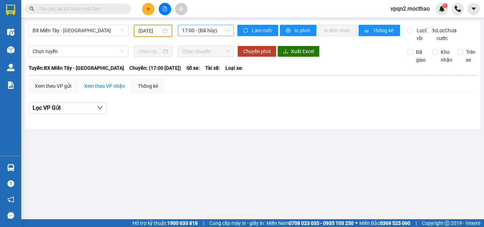
click at [186, 29] on span "17:00 - (Đã hủy)" at bounding box center [206, 30] width 48 height 11
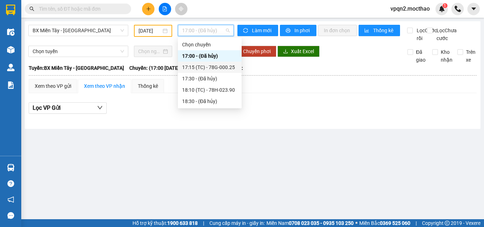
click at [214, 68] on div "17:15 (TC) - 78G-000.25" at bounding box center [209, 67] width 55 height 8
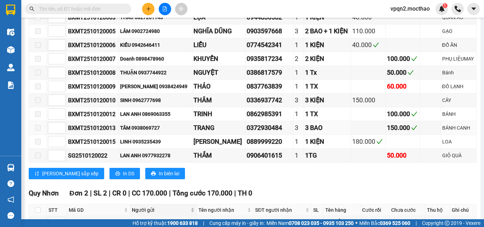
scroll to position [246, 0]
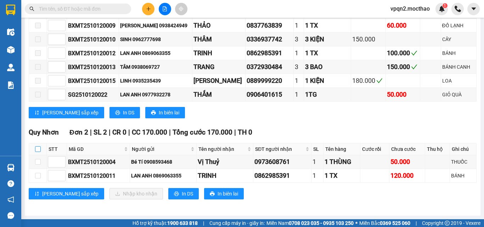
click at [38, 149] on input "checkbox" at bounding box center [38, 149] width 6 height 6
checkbox input "true"
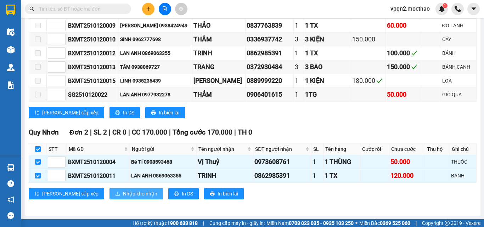
click at [129, 192] on button "Nhập kho nhận" at bounding box center [137, 193] width 54 height 11
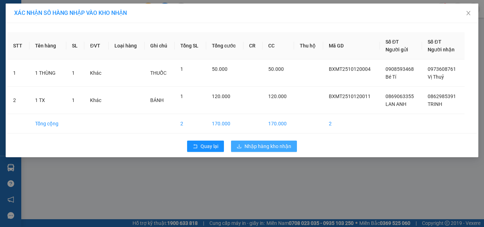
click at [264, 144] on span "Nhập hàng kho nhận" at bounding box center [268, 147] width 47 height 8
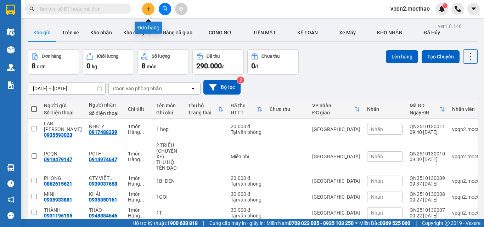
click at [160, 9] on button at bounding box center [165, 9] width 12 height 12
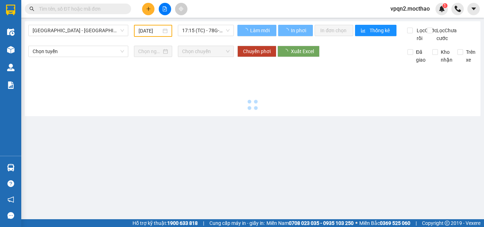
type input "[DATE]"
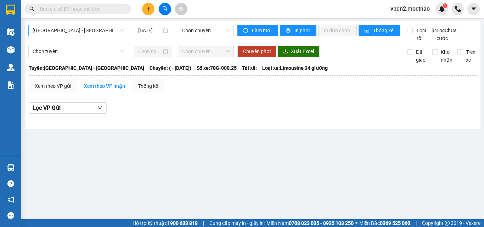
click at [73, 30] on span "[GEOGRAPHIC_DATA] - [GEOGRAPHIC_DATA]" at bounding box center [78, 30] width 91 height 11
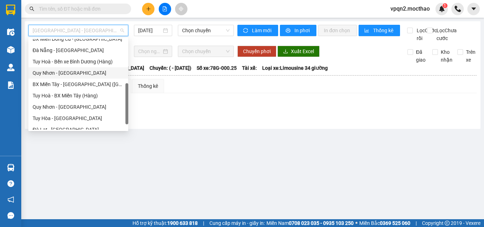
scroll to position [106, 0]
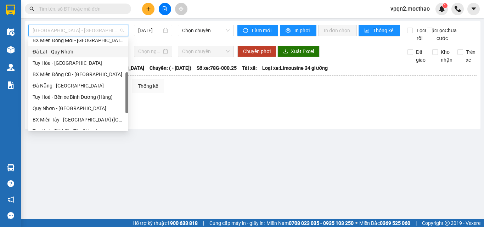
click at [72, 51] on div "Đà Lạt - Quy Nhơn" at bounding box center [78, 52] width 91 height 8
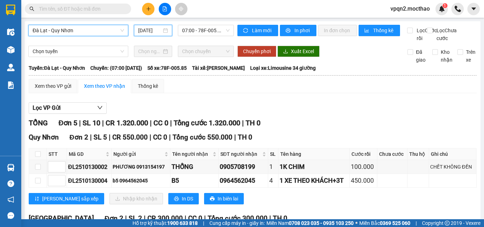
click at [149, 29] on input "[DATE]" at bounding box center [149, 31] width 23 height 8
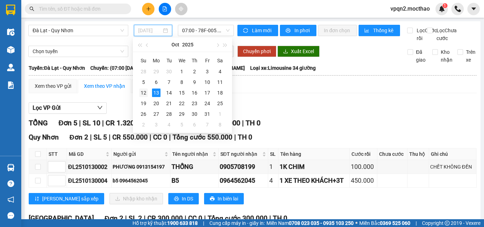
click at [140, 95] on div "12" at bounding box center [143, 93] width 9 height 9
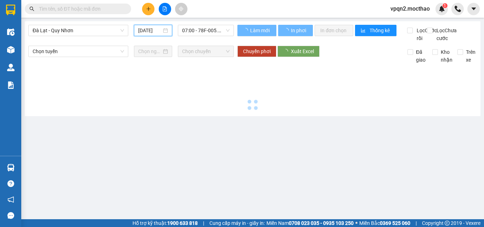
type input "[DATE]"
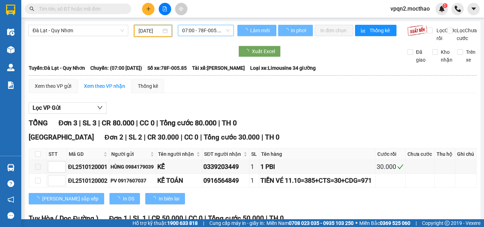
click at [218, 29] on span "07:00 - 78F-005.85" at bounding box center [206, 30] width 48 height 11
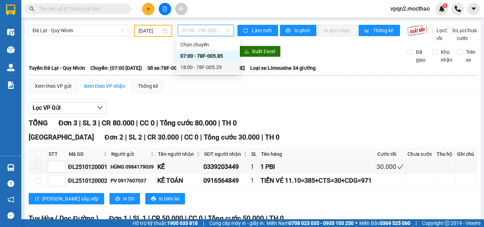
click at [210, 68] on div "18:00 - 78F-005.29" at bounding box center [208, 67] width 55 height 8
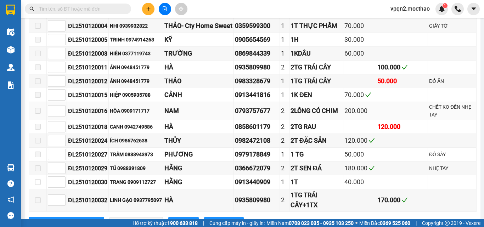
scroll to position [426, 0]
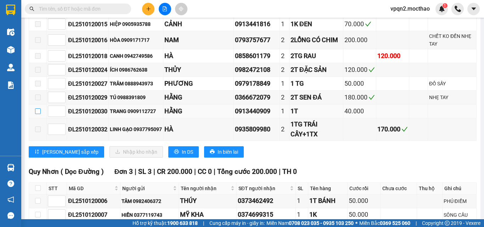
click at [38, 114] on input "checkbox" at bounding box center [38, 112] width 6 height 6
checkbox input "true"
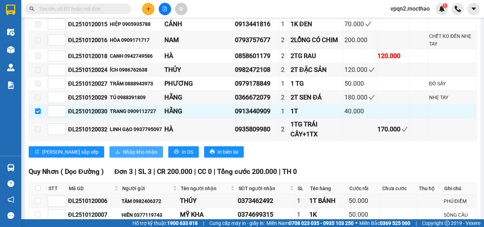
click at [123, 156] on span "Nhập kho nhận" at bounding box center [140, 152] width 34 height 8
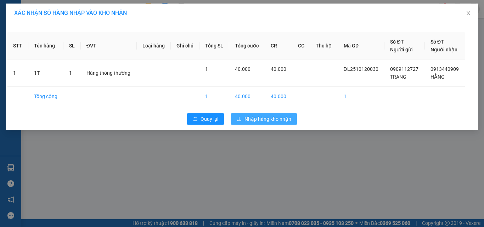
click at [277, 119] on span "Nhập hàng kho nhận" at bounding box center [268, 119] width 47 height 8
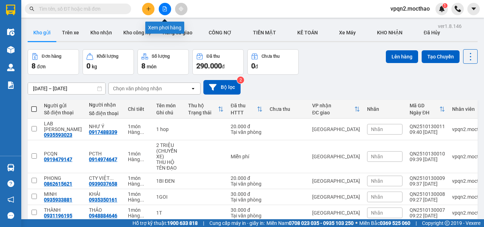
click at [168, 5] on button at bounding box center [165, 9] width 12 height 12
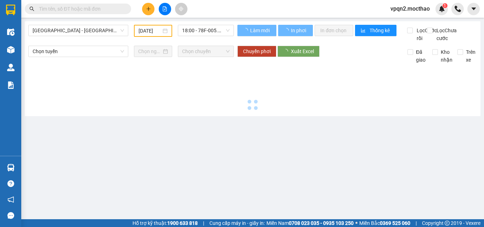
click at [68, 37] on div "[GEOGRAPHIC_DATA] - [GEOGRAPHIC_DATA]" at bounding box center [79, 31] width 106 height 12
type input "[DATE]"
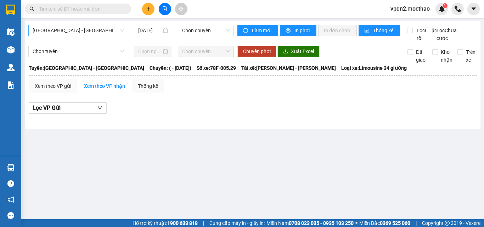
click at [76, 33] on span "[GEOGRAPHIC_DATA] - [GEOGRAPHIC_DATA]" at bounding box center [78, 30] width 91 height 11
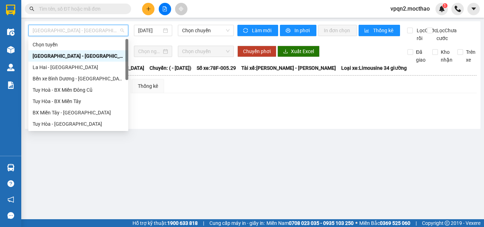
scroll to position [159, 0]
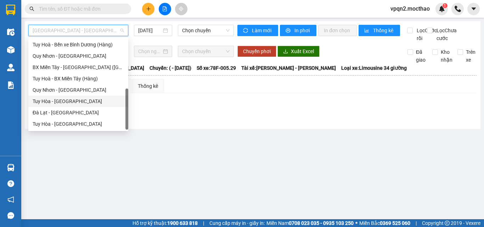
click at [71, 103] on div "Tuy Hòa - [GEOGRAPHIC_DATA]" at bounding box center [78, 102] width 91 height 8
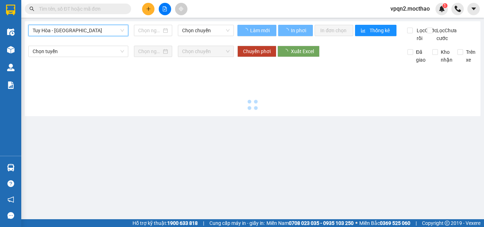
type input "[DATE]"
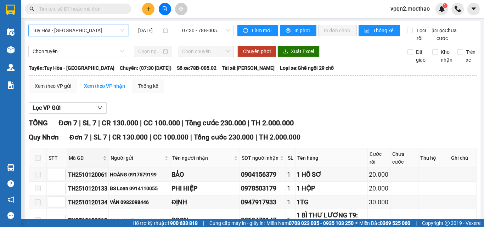
scroll to position [71, 0]
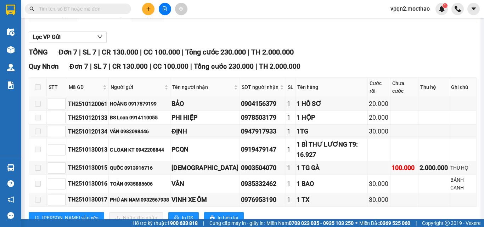
click at [38, 90] on span at bounding box center [38, 87] width 6 height 6
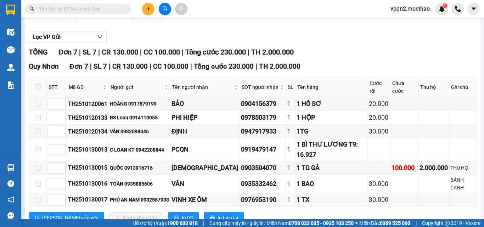
click at [38, 90] on span at bounding box center [38, 87] width 6 height 6
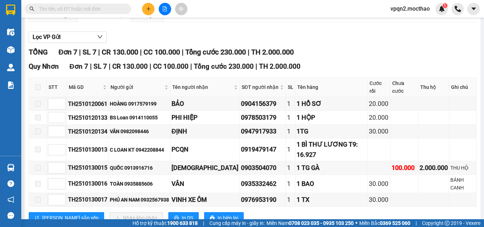
click at [38, 90] on span at bounding box center [38, 87] width 6 height 6
click at [152, 10] on button at bounding box center [148, 9] width 12 height 12
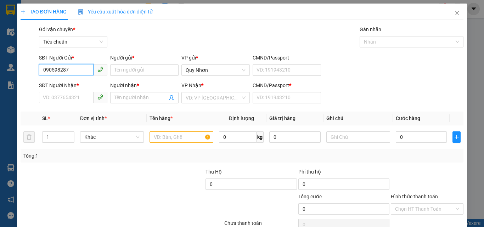
type input "0905982879"
click at [91, 81] on div "0905982879 - HƯNG" at bounding box center [72, 85] width 59 height 8
type input "HƯNG"
type input "0356158120"
type input "LUYẾN"
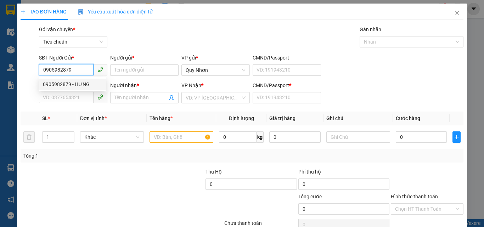
type input "a"
type input "20.000"
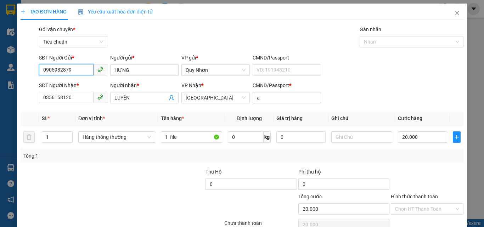
scroll to position [35, 0]
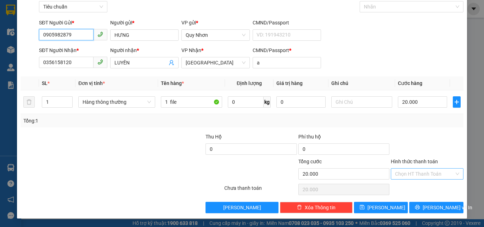
type input "0905982879"
click at [425, 170] on input "Hình thức thanh toán" at bounding box center [424, 174] width 59 height 11
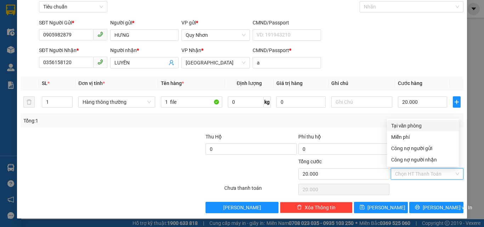
click at [424, 125] on div "Tại văn phòng" at bounding box center [423, 126] width 63 height 8
type input "0"
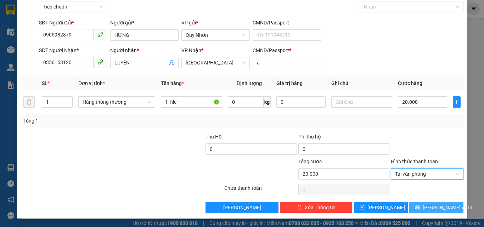
click at [420, 209] on icon "printer" at bounding box center [417, 207] width 5 height 5
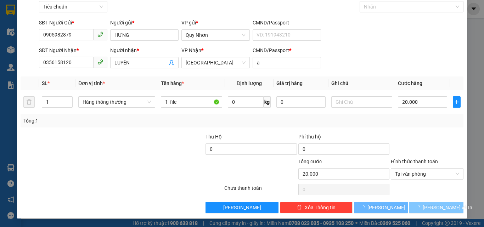
click at [421, 206] on icon "loading" at bounding box center [418, 208] width 6 height 6
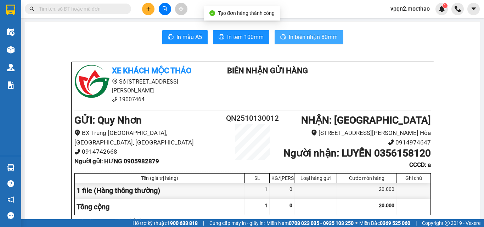
click at [311, 40] on span "In biên nhận 80mm" at bounding box center [313, 37] width 49 height 9
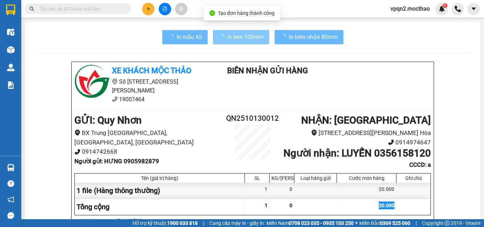
click at [253, 34] on span "In tem 100mm" at bounding box center [245, 37] width 37 height 9
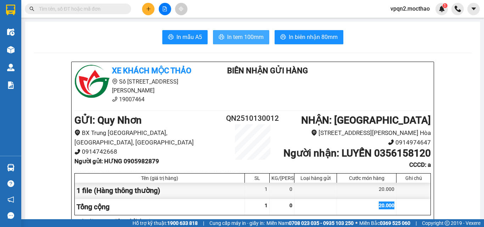
click at [251, 35] on span "In tem 100mm" at bounding box center [245, 37] width 37 height 9
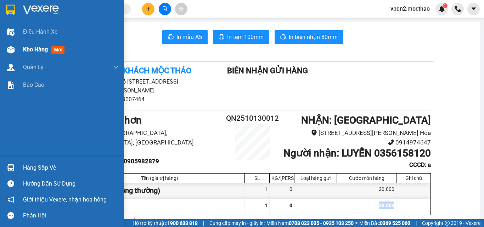
click at [10, 51] on img at bounding box center [10, 49] width 7 height 7
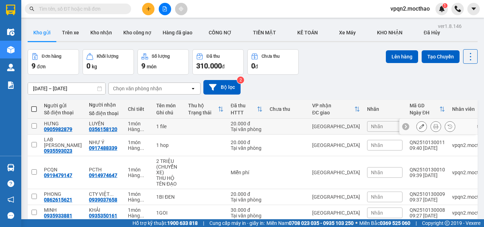
scroll to position [35, 0]
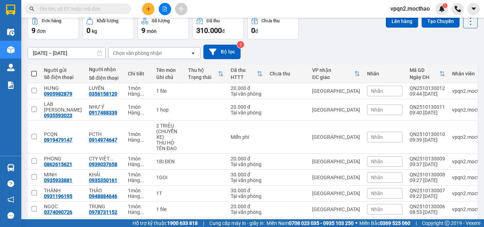
click at [33, 74] on span at bounding box center [34, 74] width 6 height 6
click at [34, 70] on input "checkbox" at bounding box center [34, 70] width 0 height 0
checkbox input "true"
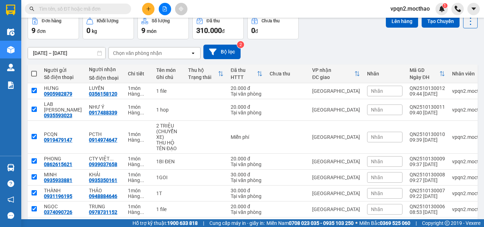
checkbox input "true"
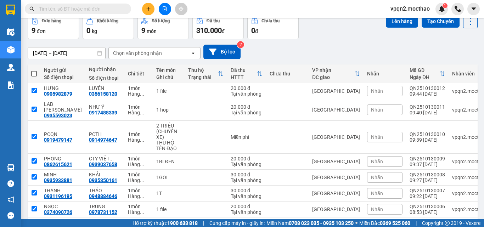
checkbox input "true"
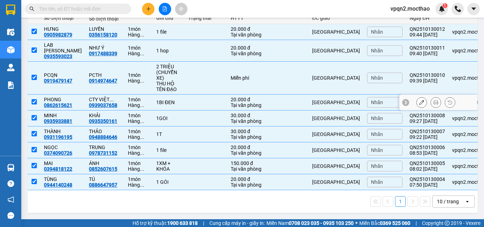
scroll to position [0, 0]
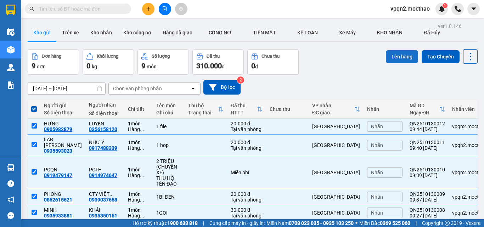
click at [390, 52] on button "Lên hàng" at bounding box center [402, 56] width 32 height 13
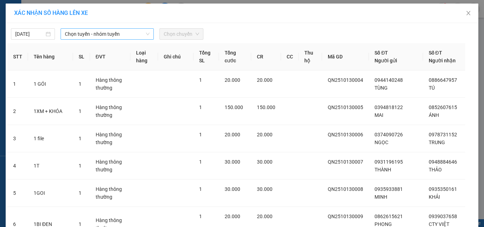
click at [77, 29] on span "Chọn tuyến - nhóm tuyến" at bounding box center [107, 34] width 85 height 11
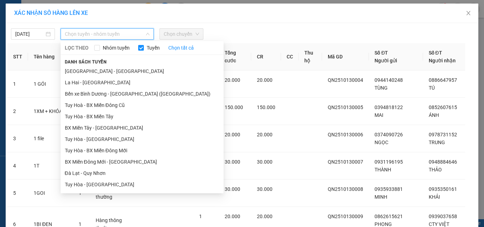
scroll to position [113, 0]
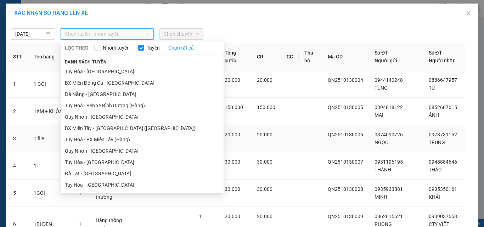
click at [97, 149] on li "Quy Nhơn - [GEOGRAPHIC_DATA]" at bounding box center [142, 150] width 163 height 11
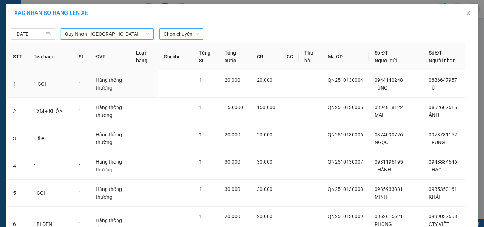
click at [184, 29] on span "Chọn chuyến" at bounding box center [181, 34] width 35 height 11
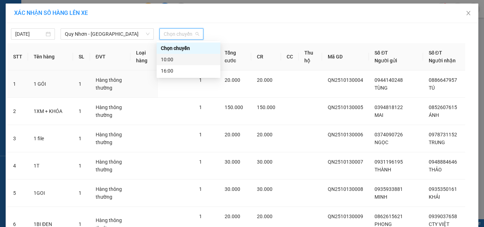
drag, startPoint x: 184, startPoint y: 58, endPoint x: 215, endPoint y: 44, distance: 33.3
click at [184, 59] on div "10:00" at bounding box center [188, 60] width 55 height 8
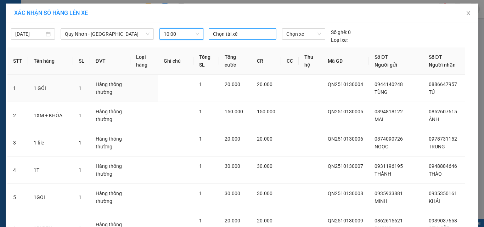
click at [239, 31] on div at bounding box center [243, 34] width 65 height 9
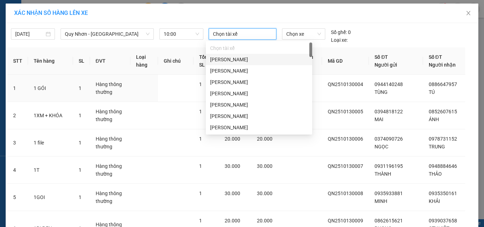
type input "B"
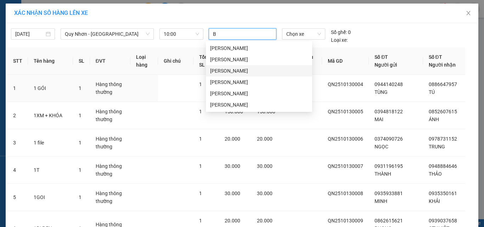
click at [233, 73] on div "[PERSON_NAME]" at bounding box center [259, 71] width 98 height 8
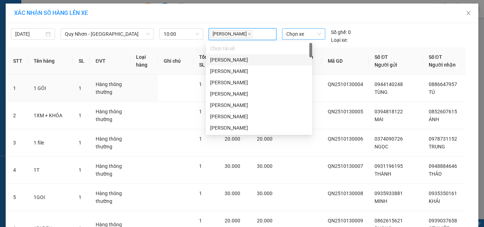
click at [308, 35] on span "Chọn xe" at bounding box center [304, 34] width 35 height 11
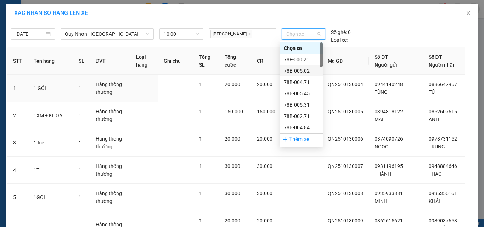
click at [309, 70] on div "78B-005.02" at bounding box center [301, 71] width 35 height 8
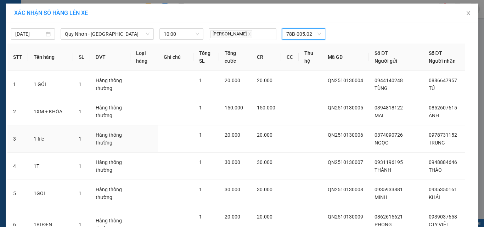
scroll to position [157, 0]
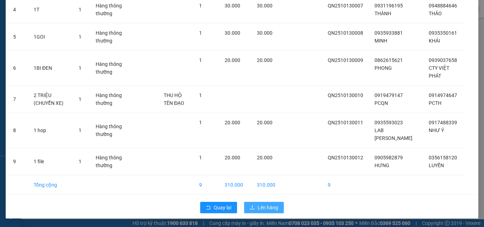
click at [266, 203] on button "Lên hàng" at bounding box center [264, 207] width 40 height 11
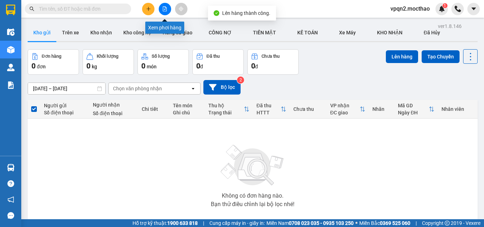
click at [167, 9] on icon "file-add" at bounding box center [164, 8] width 5 height 5
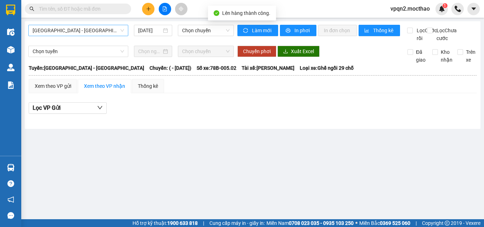
click at [66, 29] on span "[GEOGRAPHIC_DATA] - [GEOGRAPHIC_DATA]" at bounding box center [78, 30] width 91 height 11
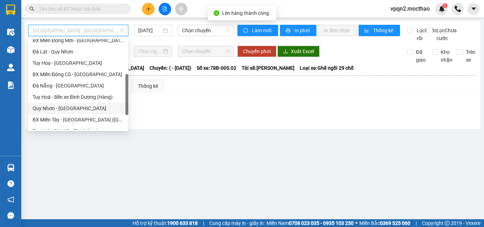
scroll to position [159, 0]
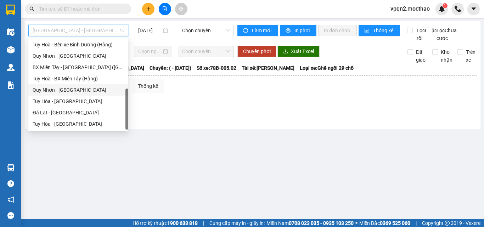
click at [62, 93] on div "Quy Nhơn - [GEOGRAPHIC_DATA]" at bounding box center [78, 90] width 91 height 8
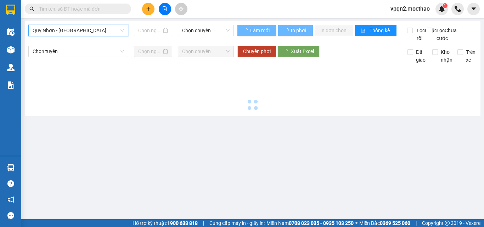
type input "[DATE]"
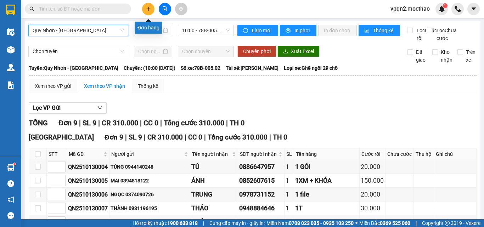
scroll to position [110, 0]
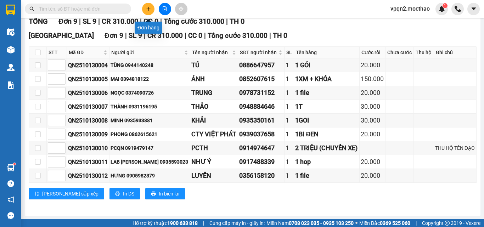
click at [146, 9] on icon "plus" at bounding box center [148, 8] width 5 height 5
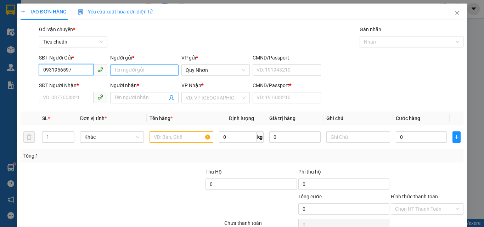
type input "0931956597"
click at [123, 68] on input "Người gửi *" at bounding box center [144, 70] width 68 height 11
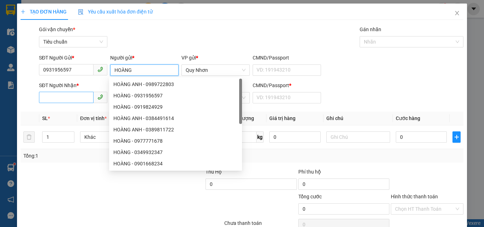
type input "HOÀNG"
click at [70, 94] on input "SĐT Người Nhận *" at bounding box center [66, 97] width 55 height 11
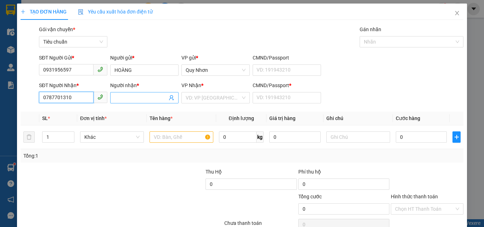
type input "0787701310"
click at [139, 98] on input "Người nhận *" at bounding box center [141, 98] width 53 height 8
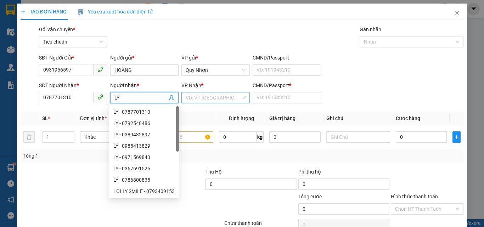
type input "LY"
click at [196, 98] on input "search" at bounding box center [213, 98] width 55 height 11
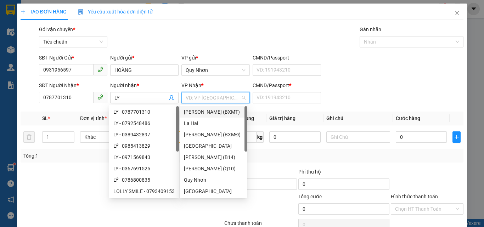
type input "T"
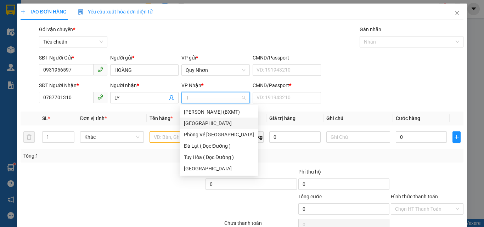
drag, startPoint x: 199, startPoint y: 122, endPoint x: 221, endPoint y: 118, distance: 22.3
click at [201, 122] on div "[GEOGRAPHIC_DATA]" at bounding box center [219, 124] width 70 height 8
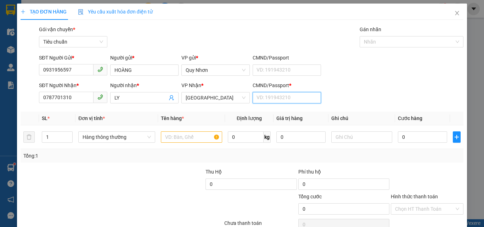
click at [270, 101] on input "CMND/Passport *" at bounding box center [287, 97] width 68 height 11
type input "T"
click at [192, 135] on input "text" at bounding box center [191, 137] width 61 height 11
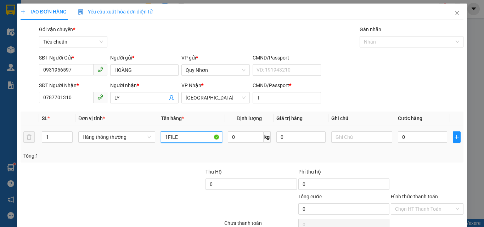
type input "1FILE"
click at [406, 131] on div "0" at bounding box center [422, 137] width 49 height 14
click at [405, 133] on input "0" at bounding box center [422, 137] width 49 height 11
type input "2"
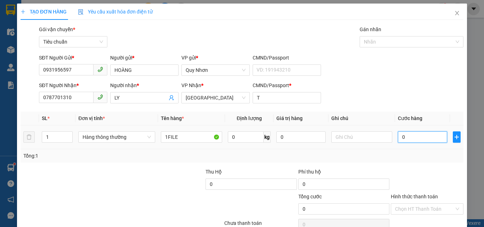
type input "2"
type input "20"
type input "200"
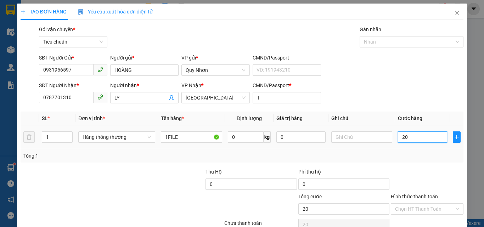
type input "200"
type input "2.000"
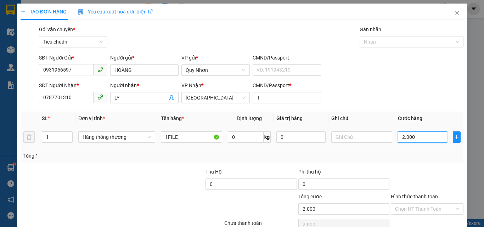
type input "20.000"
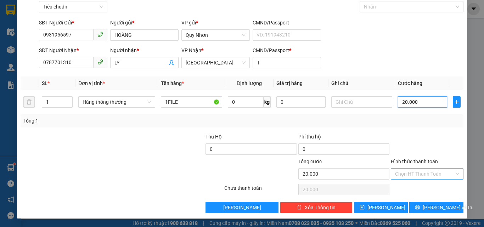
type input "20.000"
click at [407, 173] on input "Hình thức thanh toán" at bounding box center [424, 174] width 59 height 11
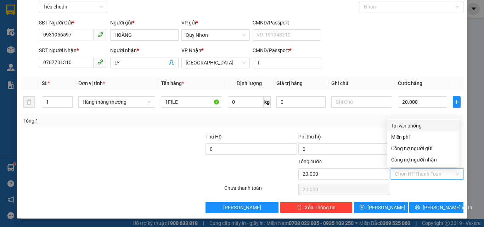
click at [420, 127] on div "Tại văn phòng" at bounding box center [423, 126] width 63 height 8
type input "0"
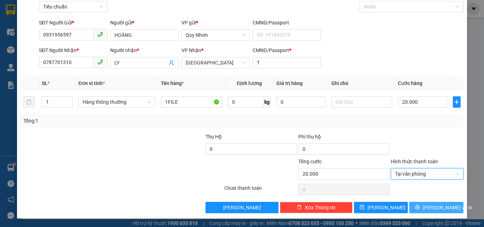
click at [420, 209] on icon "printer" at bounding box center [417, 207] width 5 height 5
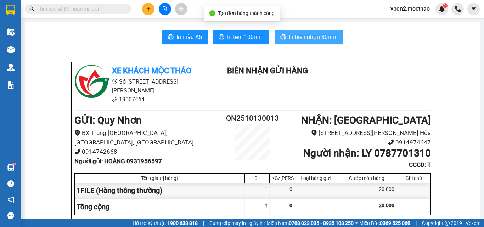
click at [291, 42] on button "In biên nhận 80mm" at bounding box center [309, 37] width 69 height 14
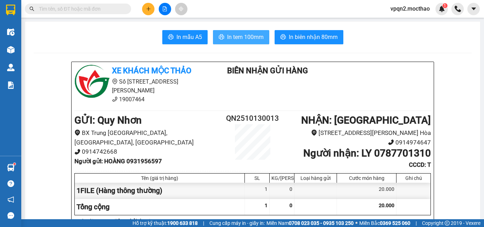
click at [227, 37] on span "In tem 100mm" at bounding box center [245, 37] width 37 height 9
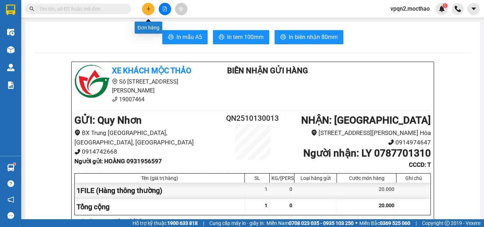
click at [151, 7] on icon "plus" at bounding box center [148, 8] width 5 height 5
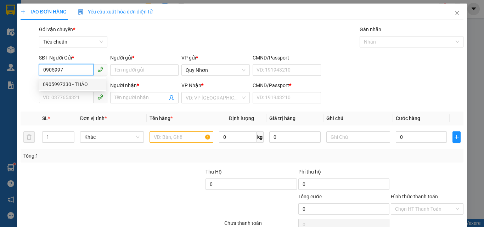
click at [62, 88] on div "0905997330 - THẢO" at bounding box center [73, 84] width 68 height 11
type input "0905997330"
type input "THẢO"
type input "0905280058"
type input "THỦY"
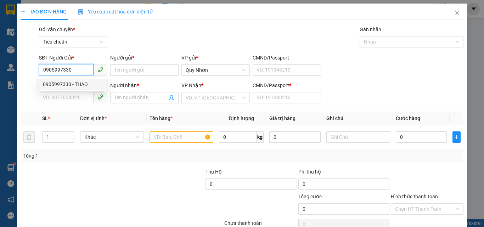
type input "A"
type input "80.000"
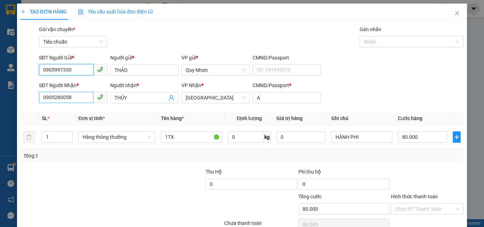
type input "0905997330"
click at [79, 92] on input "0905280058" at bounding box center [66, 97] width 55 height 11
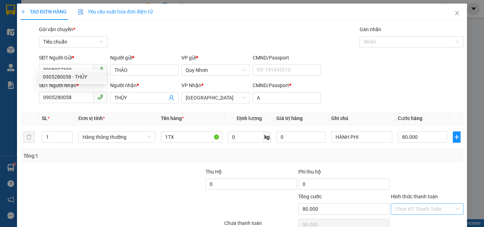
click at [403, 204] on input "Hình thức thanh toán" at bounding box center [424, 209] width 59 height 11
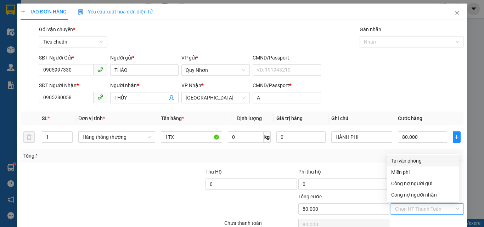
click at [410, 155] on div "Tại văn phòng" at bounding box center [423, 160] width 72 height 11
type input "0"
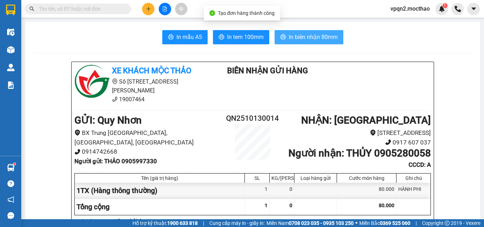
click at [308, 34] on span "In biên nhận 80mm" at bounding box center [313, 37] width 49 height 9
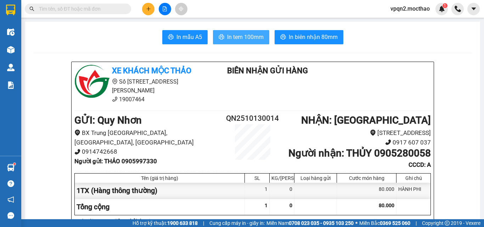
click at [244, 40] on span "In tem 100mm" at bounding box center [245, 37] width 37 height 9
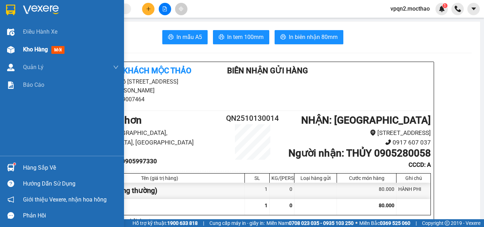
click at [12, 52] on img at bounding box center [10, 49] width 7 height 7
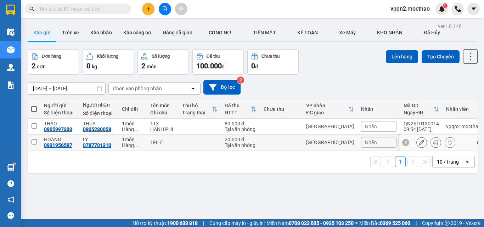
click at [336, 142] on div "[GEOGRAPHIC_DATA]" at bounding box center [330, 143] width 48 height 6
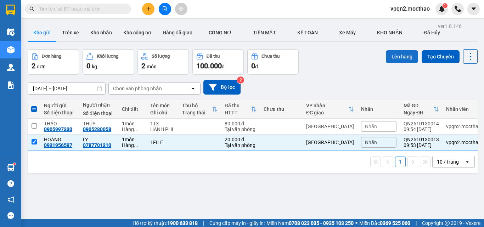
click at [389, 57] on button "Lên hàng" at bounding box center [402, 56] width 32 height 13
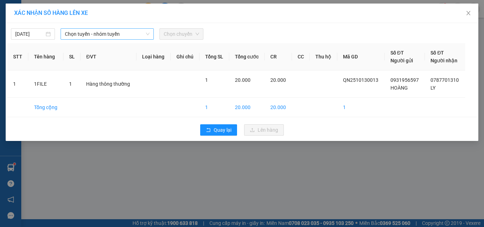
click at [96, 35] on span "Chọn tuyến - nhóm tuyến" at bounding box center [107, 34] width 85 height 11
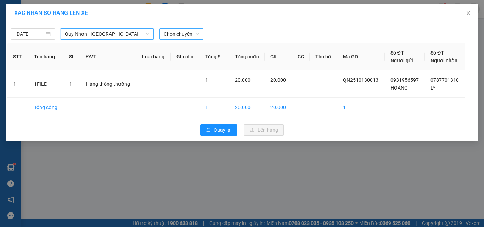
click at [179, 32] on span "Chọn chuyến" at bounding box center [181, 34] width 35 height 11
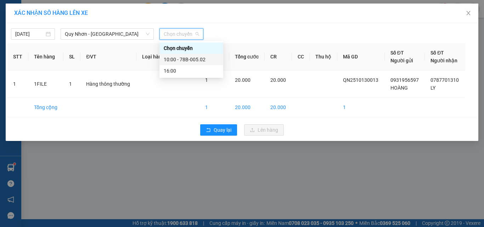
click at [193, 60] on div "10:00 - 78B-005.02" at bounding box center [191, 60] width 55 height 8
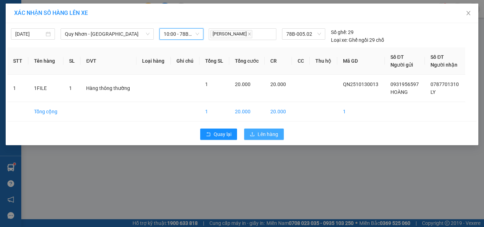
click at [262, 132] on span "Lên hàng" at bounding box center [268, 135] width 21 height 8
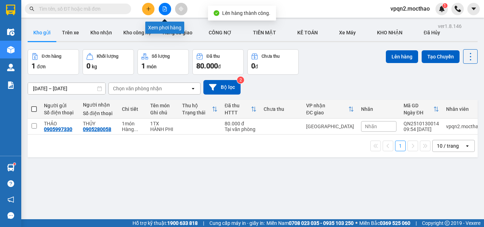
click at [163, 13] on button at bounding box center [165, 9] width 12 height 12
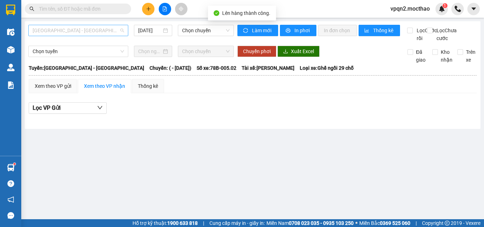
click at [95, 26] on span "[GEOGRAPHIC_DATA] - [GEOGRAPHIC_DATA]" at bounding box center [78, 30] width 91 height 11
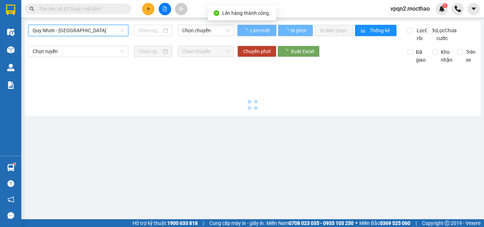
type input "[DATE]"
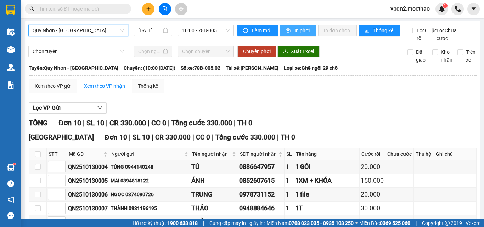
click at [309, 27] on button "In phơi" at bounding box center [298, 30] width 37 height 11
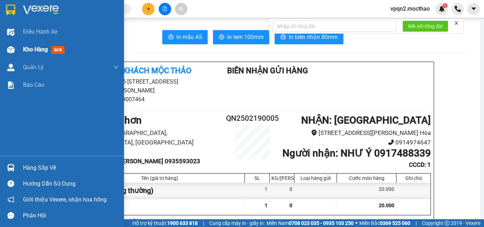
click at [19, 54] on div "Kho hàng mới" at bounding box center [62, 50] width 124 height 18
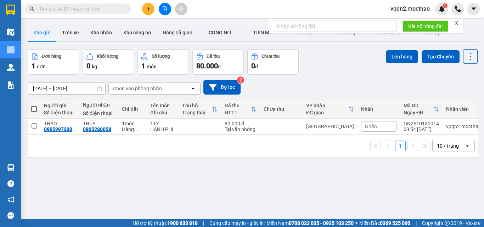
click at [168, 7] on button at bounding box center [165, 9] width 12 height 12
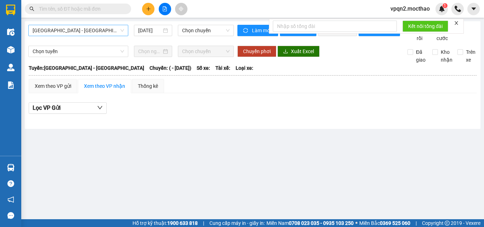
click at [109, 30] on span "[GEOGRAPHIC_DATA] - [GEOGRAPHIC_DATA]" at bounding box center [78, 30] width 91 height 11
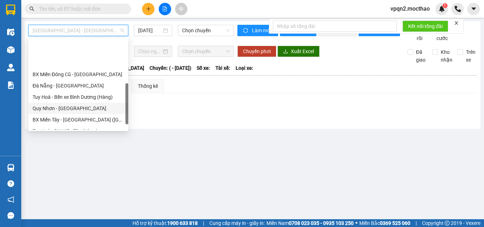
scroll to position [159, 0]
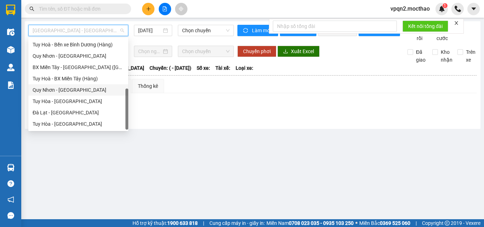
click at [83, 89] on div "Quy Nhơn - [GEOGRAPHIC_DATA]" at bounding box center [78, 90] width 91 height 8
type input "[DATE]"
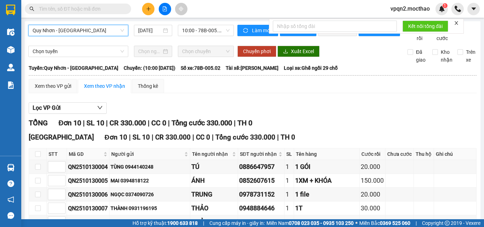
click at [458, 21] on icon "close" at bounding box center [456, 23] width 5 height 5
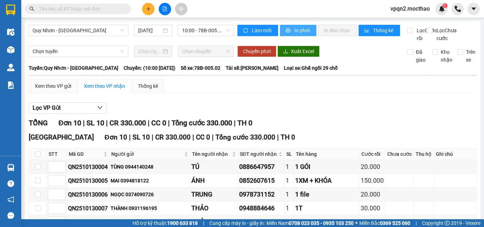
click at [301, 29] on span "In phơi" at bounding box center [303, 31] width 16 height 8
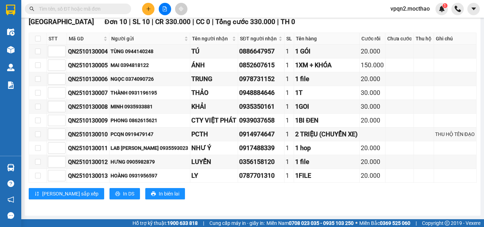
click at [150, 12] on button at bounding box center [148, 9] width 12 height 12
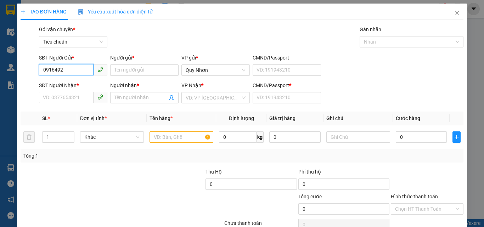
type input "09164923"
click at [80, 70] on input "09164923" at bounding box center [66, 69] width 55 height 11
click at [57, 66] on input "09164923" at bounding box center [66, 69] width 55 height 11
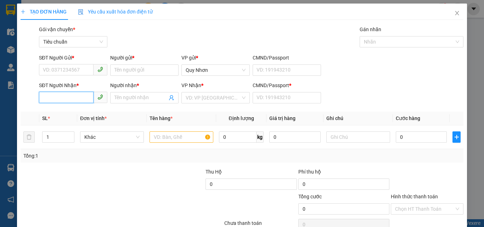
paste input "09164923"
click at [73, 110] on div "0916492394 - BÍCH" at bounding box center [72, 112] width 59 height 8
type input "0916492394"
type input "BÍCH"
type input "a"
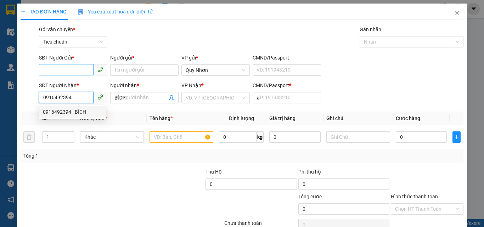
type input "20.000"
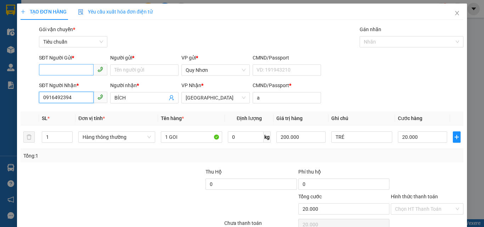
type input "0916492394"
click at [71, 66] on input "SĐT Người Gửi *" at bounding box center [66, 69] width 55 height 11
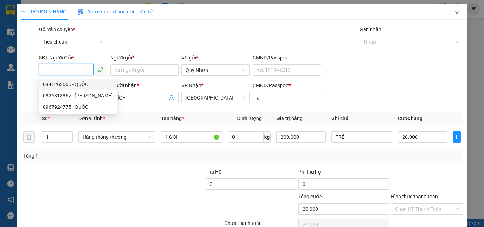
click at [73, 85] on div "0941263555 - QUỐC" at bounding box center [78, 85] width 70 height 8
type input "0941263555"
type input "QUỐC"
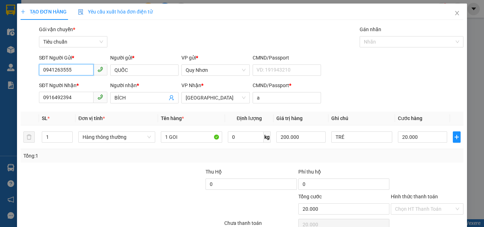
scroll to position [35, 0]
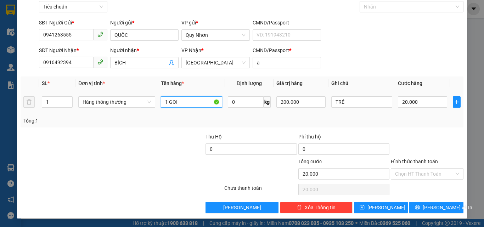
click at [194, 98] on input "1 GOI" at bounding box center [191, 101] width 61 height 11
type input "1 BAO"
click at [422, 104] on input "20.000" at bounding box center [422, 101] width 49 height 11
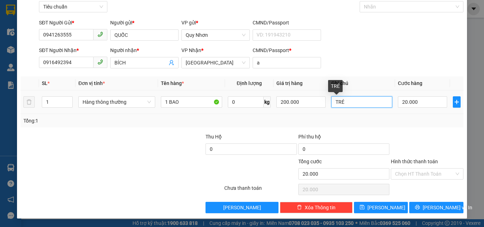
click at [350, 106] on input "TRÉ" at bounding box center [362, 101] width 61 height 11
type input "NEM"
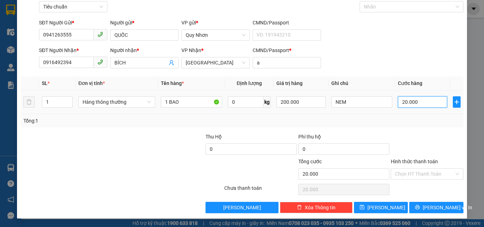
click at [401, 105] on input "20.000" at bounding box center [422, 101] width 49 height 11
type input "4"
type input "40"
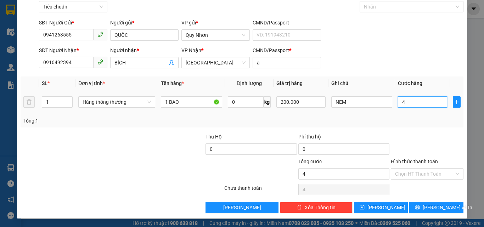
type input "40"
type input "400"
type input "4.000"
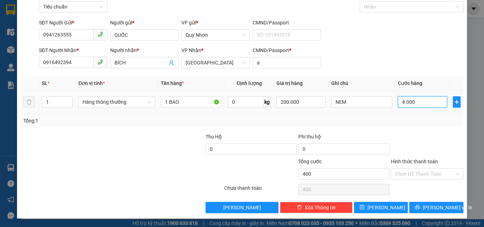
type input "4.000"
type input "40.000"
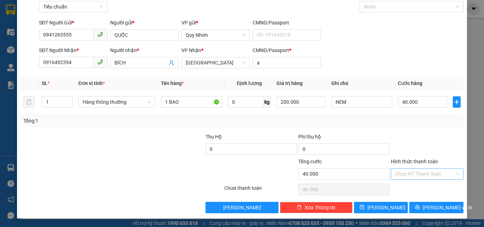
click at [414, 174] on input "Hình thức thanh toán" at bounding box center [424, 174] width 59 height 11
click at [424, 127] on div "Tại văn phòng" at bounding box center [423, 126] width 63 height 8
type input "0"
click at [429, 209] on span "[PERSON_NAME] và In" at bounding box center [448, 208] width 50 height 8
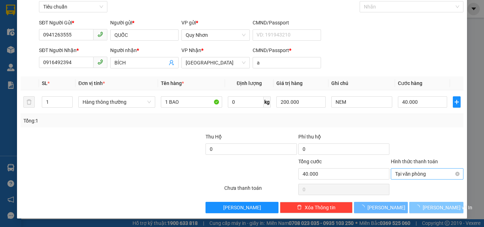
drag, startPoint x: 429, startPoint y: 209, endPoint x: 392, endPoint y: 169, distance: 55.2
click at [427, 208] on span "[PERSON_NAME] và In" at bounding box center [448, 208] width 50 height 8
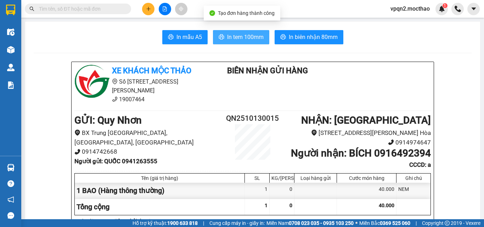
click at [251, 40] on span "In tem 100mm" at bounding box center [245, 37] width 37 height 9
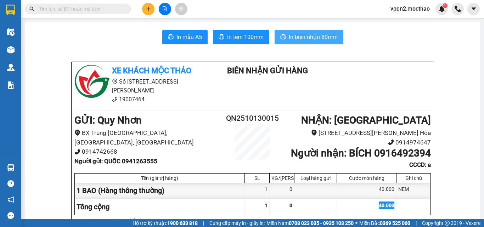
click at [295, 37] on span "In biên nhận 80mm" at bounding box center [313, 37] width 49 height 9
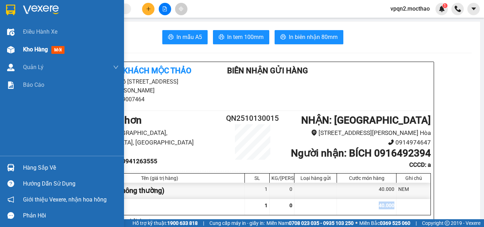
click at [11, 52] on img at bounding box center [10, 49] width 7 height 7
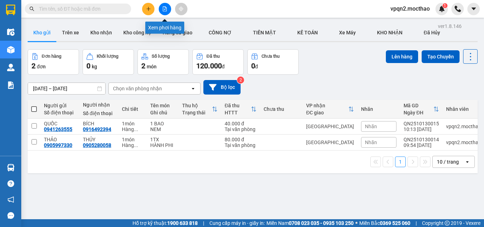
click at [163, 12] on button at bounding box center [165, 9] width 12 height 12
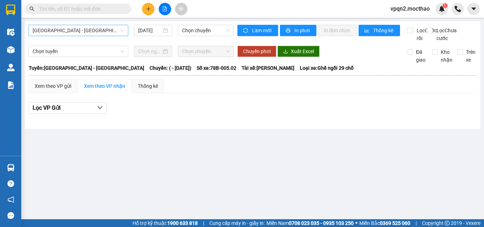
click at [72, 34] on span "[GEOGRAPHIC_DATA] - [GEOGRAPHIC_DATA]" at bounding box center [78, 30] width 91 height 11
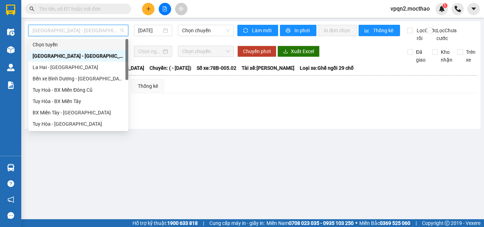
scroll to position [159, 0]
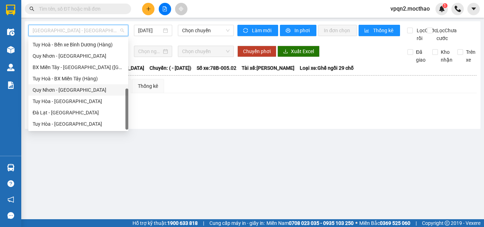
click at [72, 93] on div "Quy Nhơn - [GEOGRAPHIC_DATA]" at bounding box center [78, 90] width 91 height 8
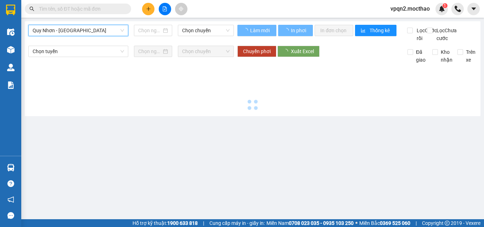
type input "[DATE]"
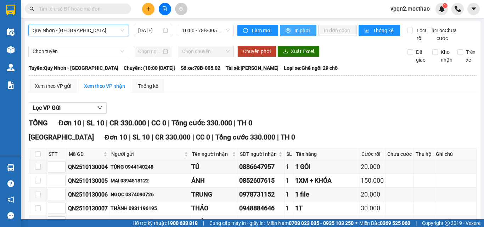
click at [294, 35] on button "In phơi" at bounding box center [298, 30] width 37 height 11
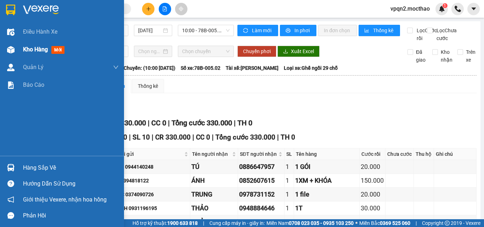
click at [16, 51] on div at bounding box center [11, 50] width 12 height 12
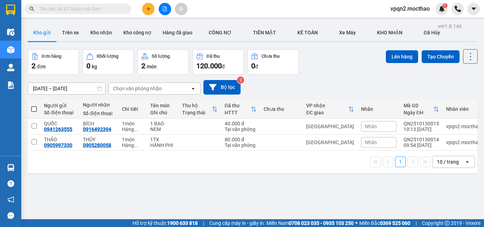
click at [149, 12] on button at bounding box center [148, 9] width 12 height 12
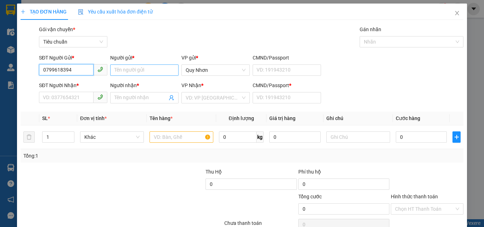
type input "0799618394"
click at [126, 73] on input "Người gửi *" at bounding box center [144, 70] width 68 height 11
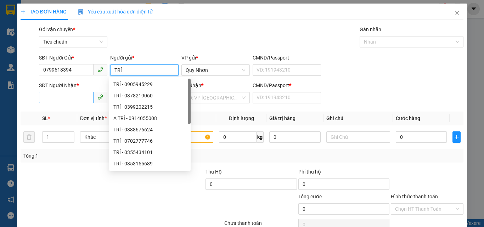
type input "TRÍ"
click at [70, 96] on input "SĐT Người Nhận *" at bounding box center [66, 97] width 55 height 11
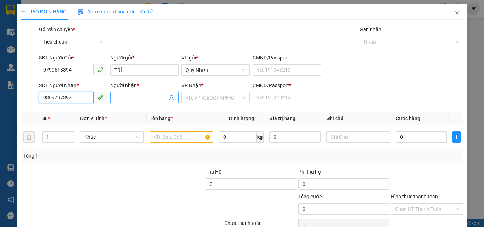
type input "0369737397"
click at [112, 97] on span at bounding box center [144, 97] width 68 height 11
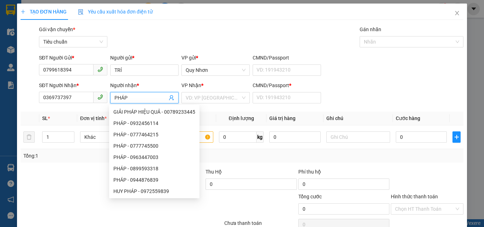
type input "PHÁP"
drag, startPoint x: 202, startPoint y: 40, endPoint x: 202, endPoint y: 52, distance: 12.1
click at [202, 40] on div "Gói vận chuyển * Tiêu chuẩn Gán nhãn Nhãn" at bounding box center [252, 38] width 428 height 25
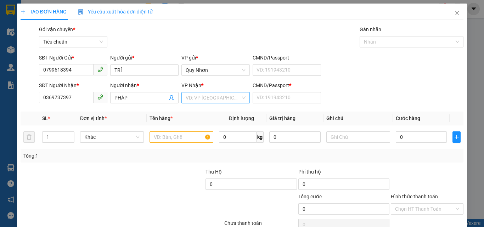
click at [205, 93] on input "search" at bounding box center [213, 98] width 55 height 11
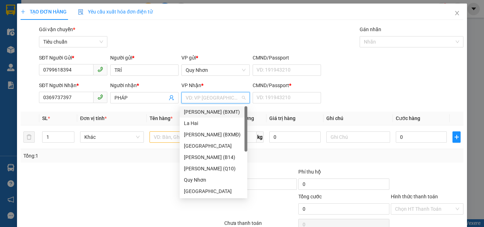
type input "T"
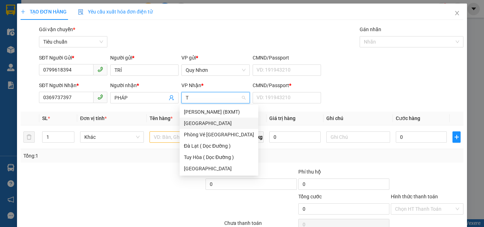
click at [203, 124] on div "[GEOGRAPHIC_DATA]" at bounding box center [219, 124] width 70 height 8
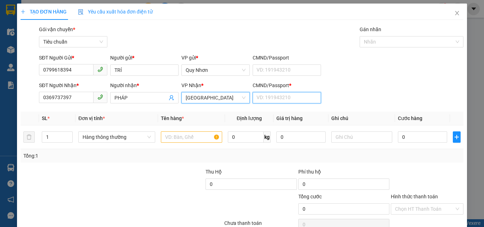
click at [277, 96] on input "CMND/Passport *" at bounding box center [287, 97] width 68 height 11
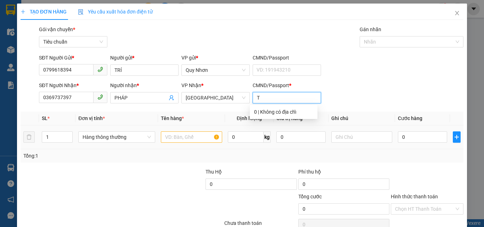
type input "T"
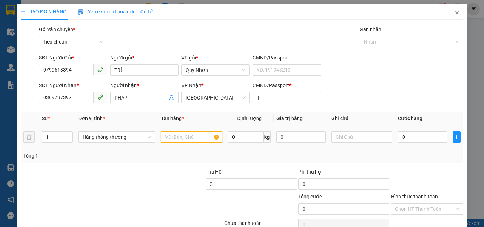
click at [182, 138] on input "text" at bounding box center [191, 137] width 61 height 11
type input "1HOP"
click at [426, 133] on input "0" at bounding box center [422, 137] width 49 height 11
type input "4"
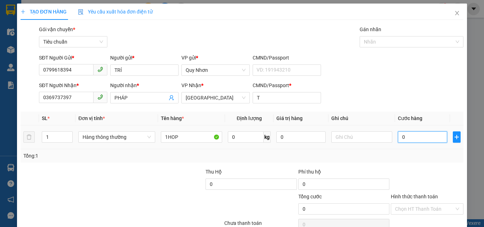
type input "4"
type input "40"
type input "400"
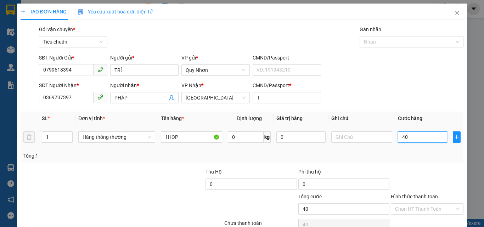
type input "400"
type input "4.000"
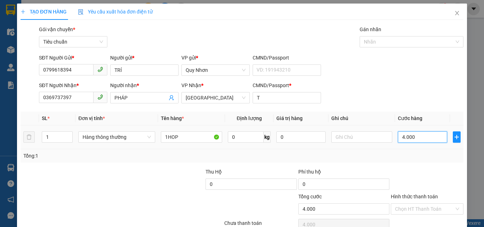
type input "40.000"
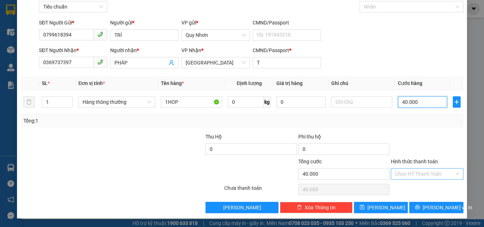
type input "40.000"
click at [415, 170] on input "Hình thức thanh toán" at bounding box center [424, 174] width 59 height 11
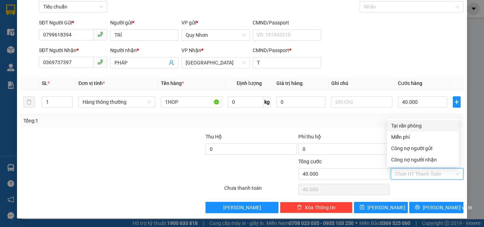
click at [420, 126] on div "Tại văn phòng" at bounding box center [423, 126] width 63 height 8
type input "0"
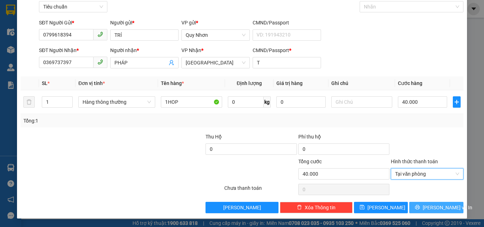
click at [420, 205] on icon "printer" at bounding box center [418, 207] width 5 height 5
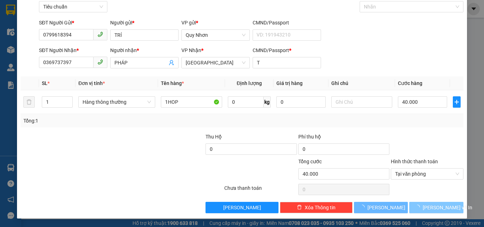
click at [420, 207] on icon "loading" at bounding box center [419, 209] width 4 height 4
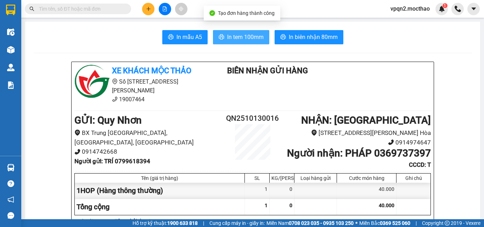
click at [243, 38] on span "In tem 100mm" at bounding box center [245, 37] width 37 height 9
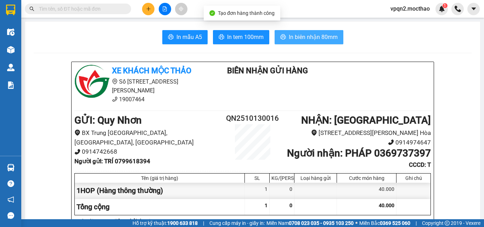
click at [367, 199] on div "40.000" at bounding box center [367, 207] width 60 height 16
click at [285, 41] on button "In biên nhận 80mm" at bounding box center [309, 37] width 69 height 14
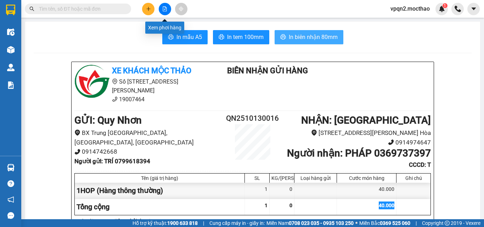
click at [163, 5] on button at bounding box center [165, 9] width 12 height 12
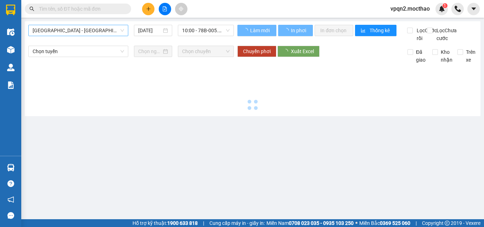
click at [50, 26] on span "[GEOGRAPHIC_DATA] - [GEOGRAPHIC_DATA]" at bounding box center [78, 30] width 91 height 11
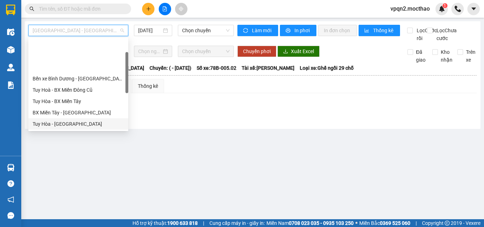
scroll to position [71, 0]
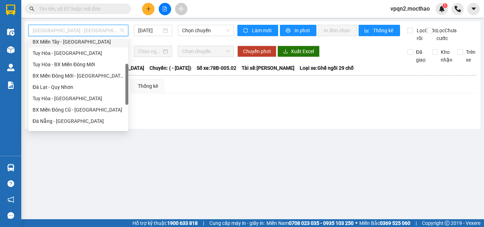
drag, startPoint x: 76, startPoint y: 41, endPoint x: 106, endPoint y: 35, distance: 30.5
click at [76, 41] on div "BX Miền Tây - [GEOGRAPHIC_DATA]" at bounding box center [78, 42] width 91 height 8
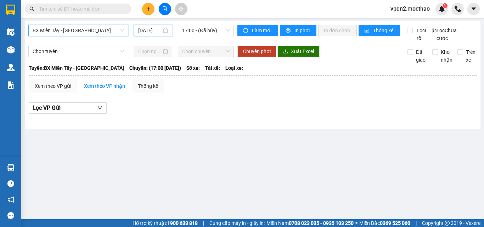
click at [142, 30] on input "[DATE]" at bounding box center [149, 31] width 23 height 8
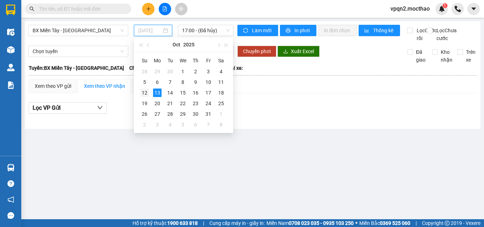
drag, startPoint x: 143, startPoint y: 96, endPoint x: 167, endPoint y: 65, distance: 39.4
click at [143, 96] on div "12" at bounding box center [144, 93] width 9 height 9
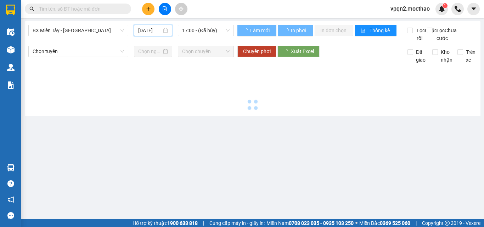
type input "[DATE]"
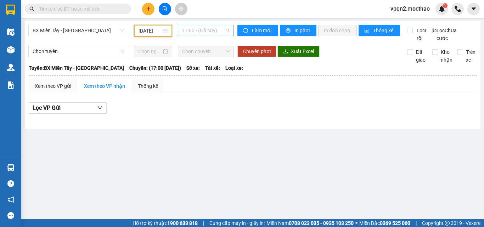
click at [200, 33] on span "17:00 - (Đã hủy)" at bounding box center [206, 30] width 48 height 11
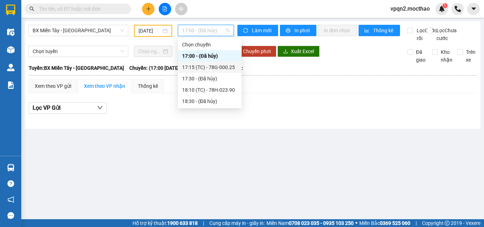
drag, startPoint x: 213, startPoint y: 69, endPoint x: 212, endPoint y: 63, distance: 6.2
click at [213, 67] on div "17:15 (TC) - 78G-000.25" at bounding box center [209, 67] width 55 height 8
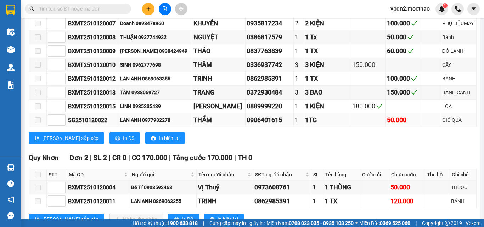
scroll to position [246, 0]
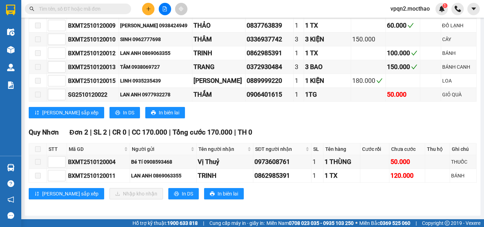
click at [39, 150] on span at bounding box center [38, 149] width 6 height 6
click at [38, 150] on span at bounding box center [38, 149] width 6 height 6
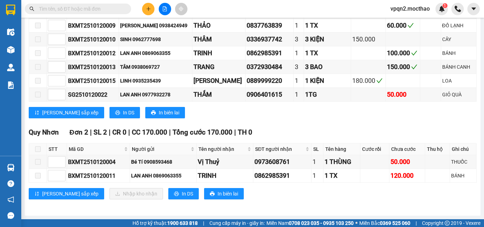
click at [38, 150] on span at bounding box center [38, 149] width 6 height 6
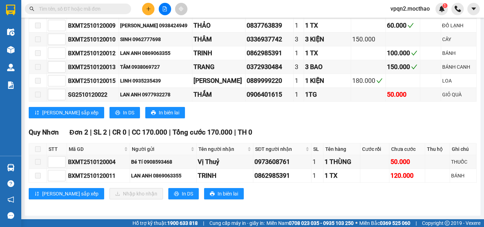
click at [38, 150] on span at bounding box center [38, 149] width 6 height 6
drag, startPoint x: 38, startPoint y: 150, endPoint x: 6, endPoint y: 94, distance: 64.8
click at [38, 150] on span at bounding box center [38, 149] width 6 height 6
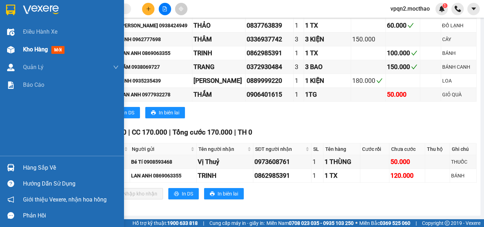
click at [25, 54] on div "Kho hàng mới" at bounding box center [45, 49] width 44 height 9
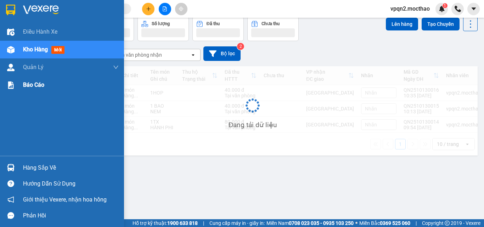
scroll to position [33, 0]
